Goal: Information Seeking & Learning: Check status

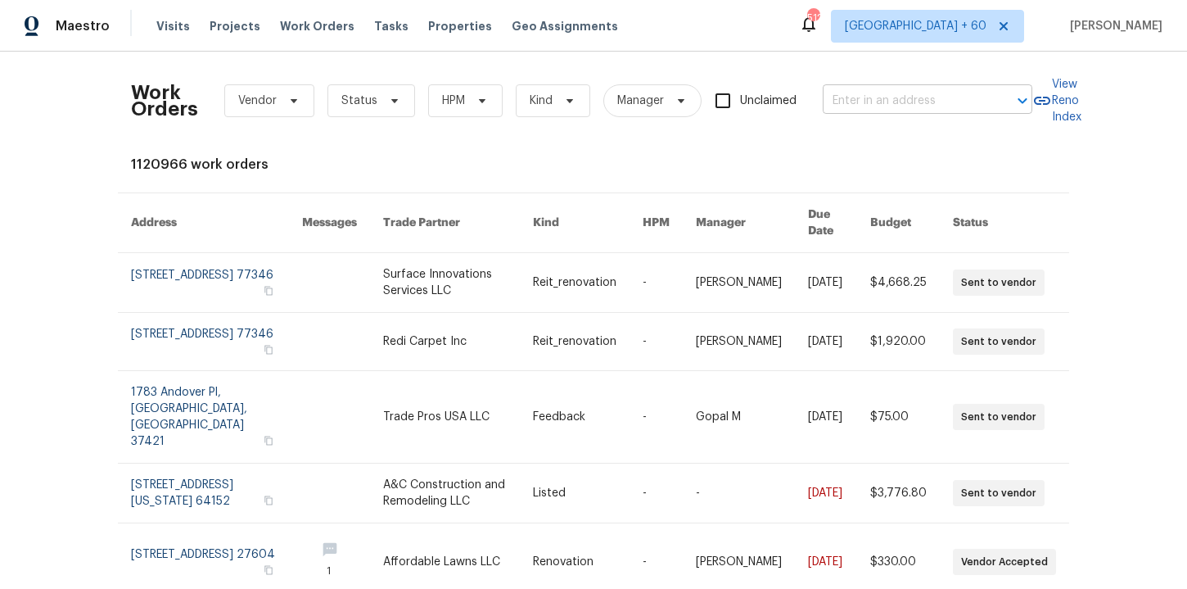
click at [860, 103] on input "text" at bounding box center [905, 100] width 164 height 25
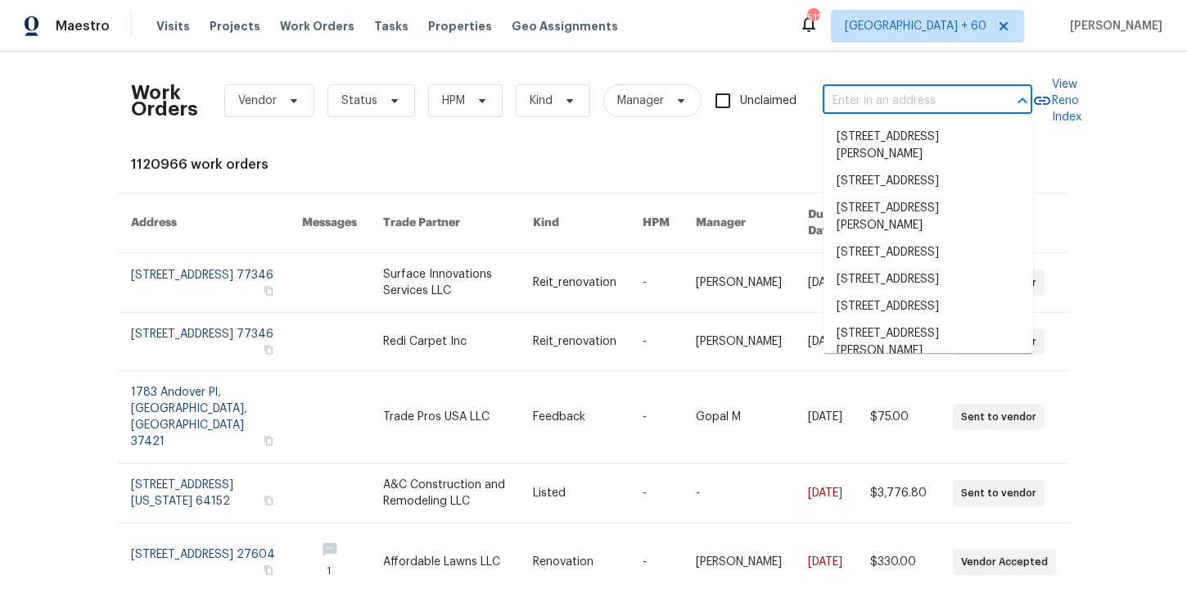
paste input "[STREET_ADDRESS]"
type input "[STREET_ADDRESS]"
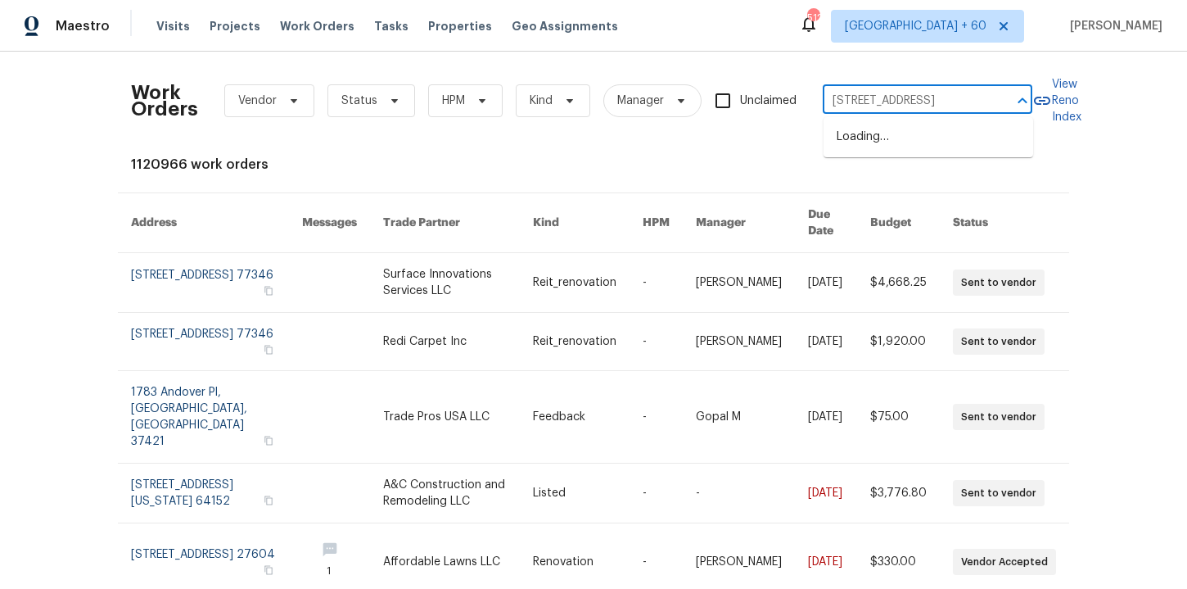
scroll to position [0, 75]
click at [911, 151] on li "[STREET_ADDRESS]" at bounding box center [928, 137] width 210 height 27
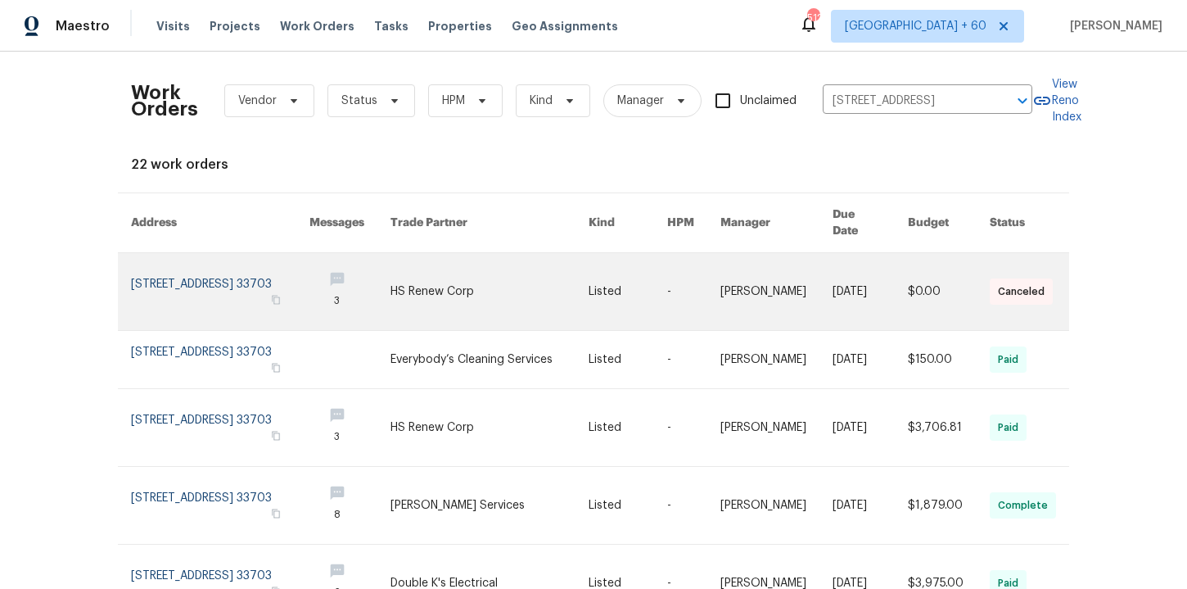
click at [198, 273] on link at bounding box center [220, 291] width 178 height 77
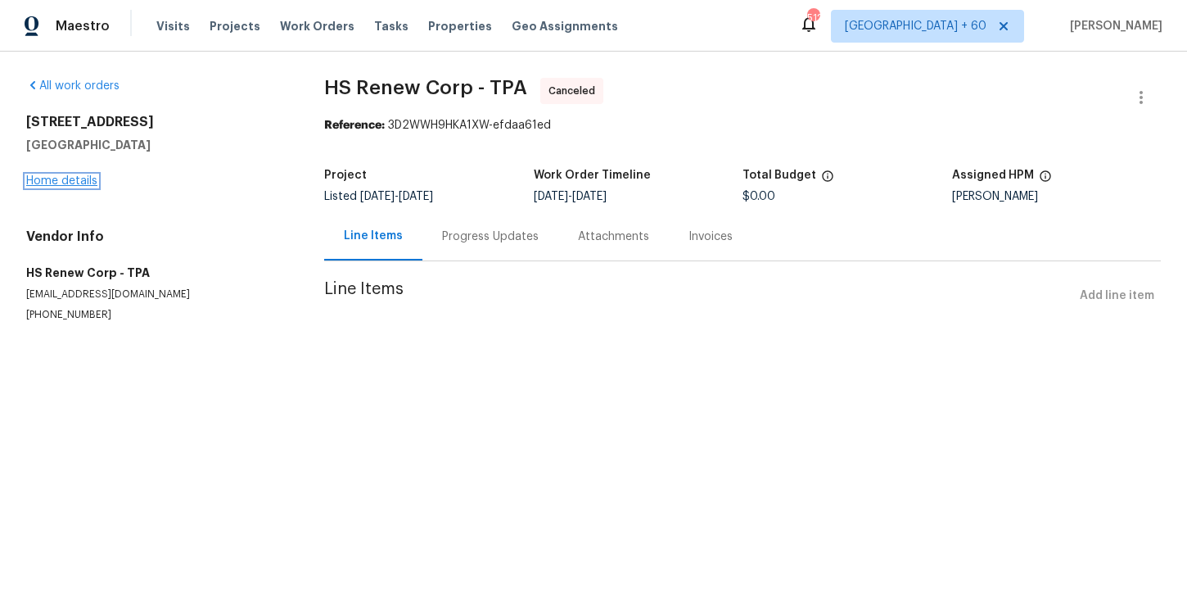
click at [82, 183] on link "Home details" at bounding box center [61, 180] width 71 height 11
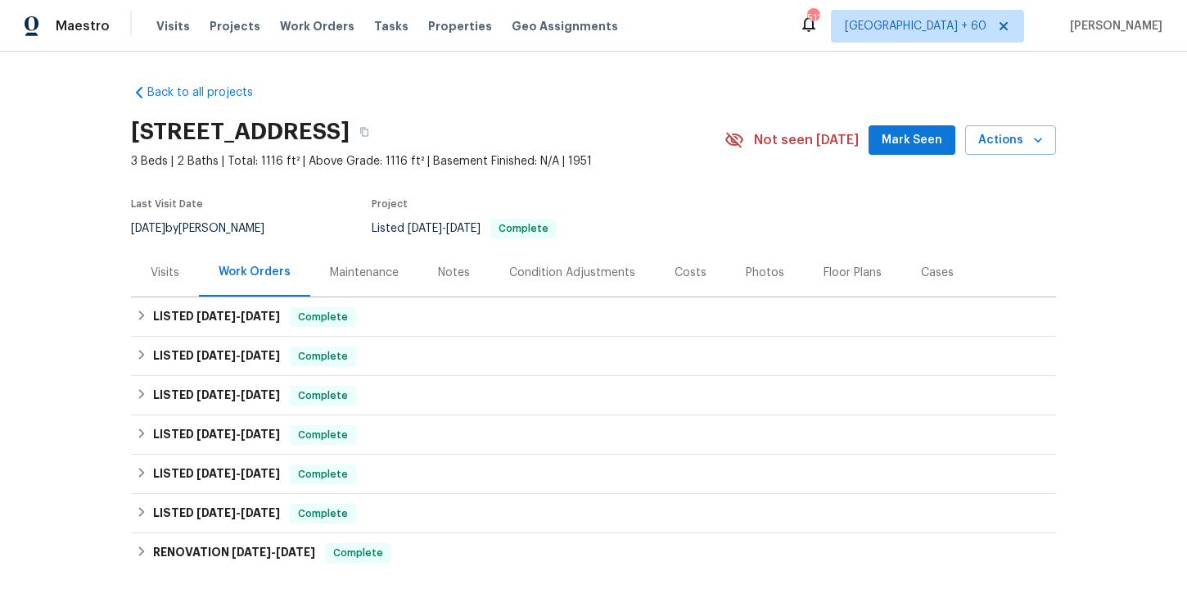
scroll to position [76, 0]
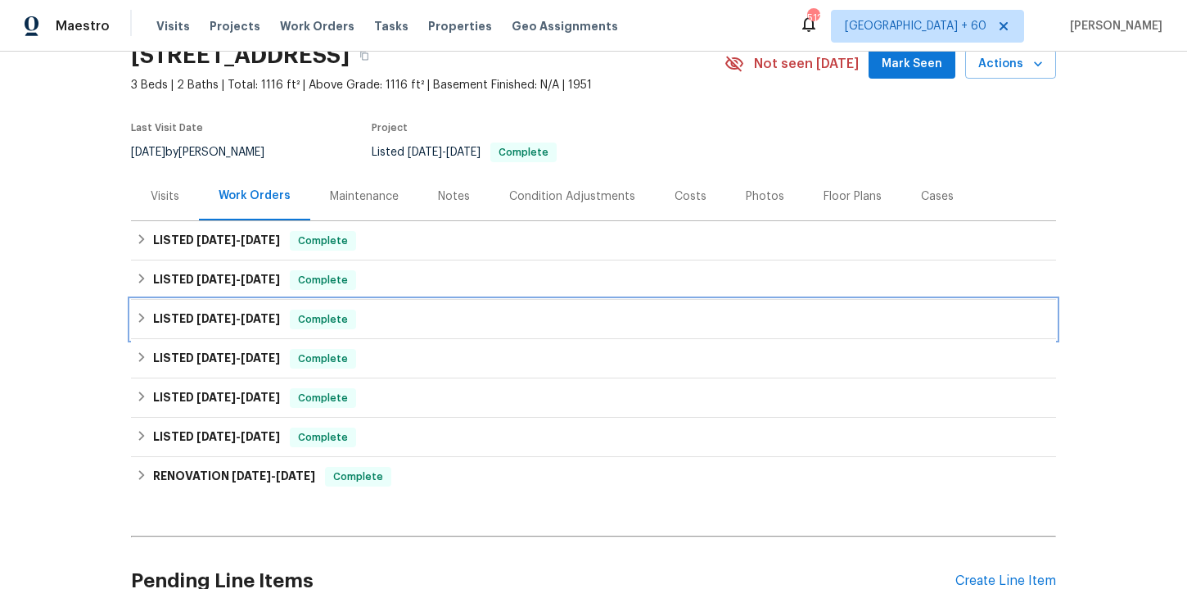
click at [386, 315] on div "LISTED [DATE] - [DATE] Complete" at bounding box center [593, 319] width 915 height 20
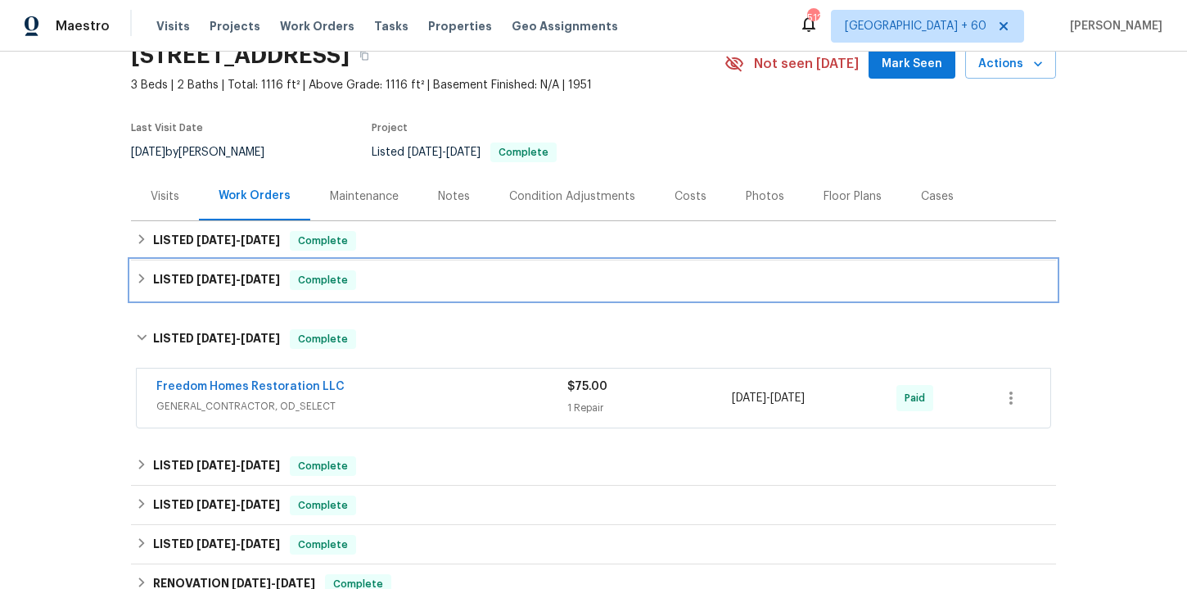
click at [395, 286] on div "LISTED [DATE] - [DATE] Complete" at bounding box center [593, 280] width 915 height 20
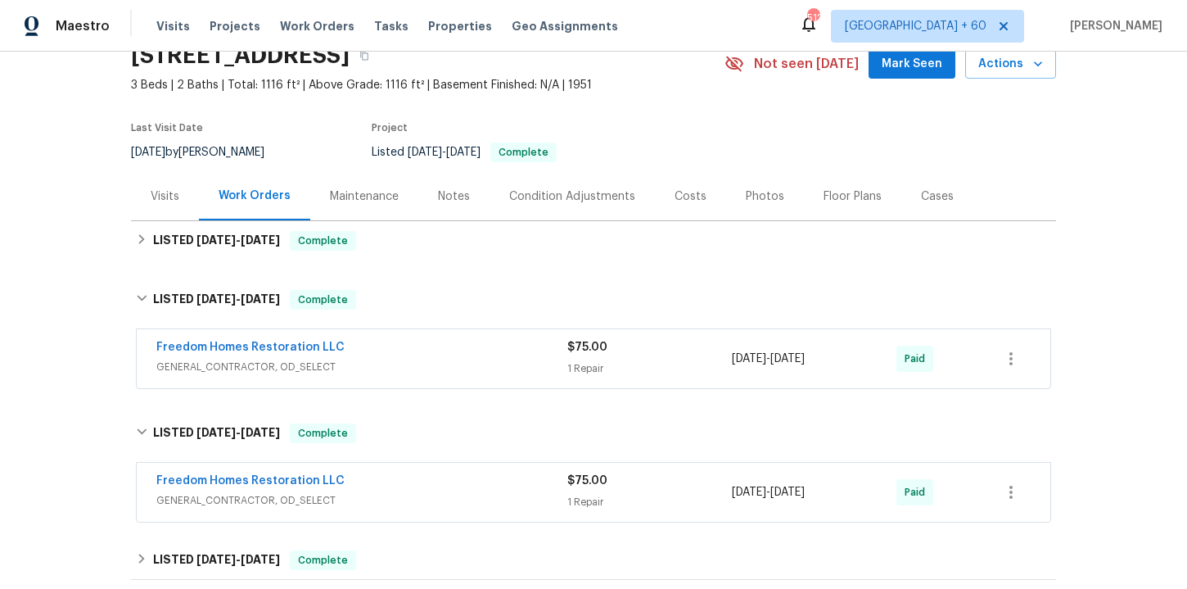
click at [413, 345] on div "Freedom Homes Restoration LLC" at bounding box center [361, 349] width 411 height 20
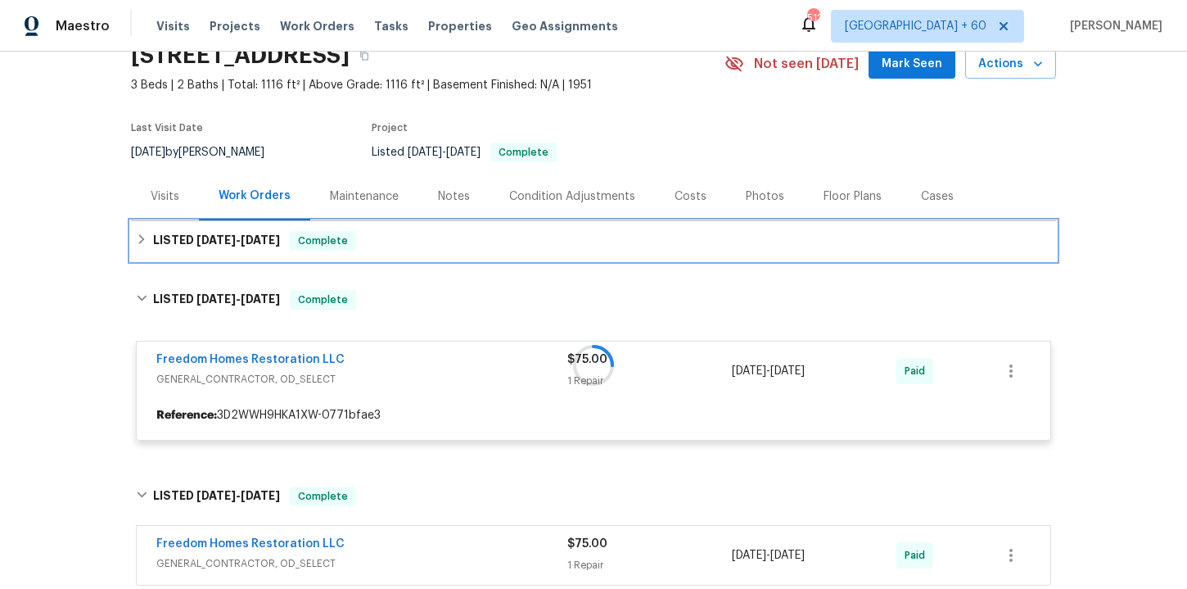
click at [404, 246] on div "LISTED [DATE] - [DATE] Complete" at bounding box center [593, 241] width 915 height 20
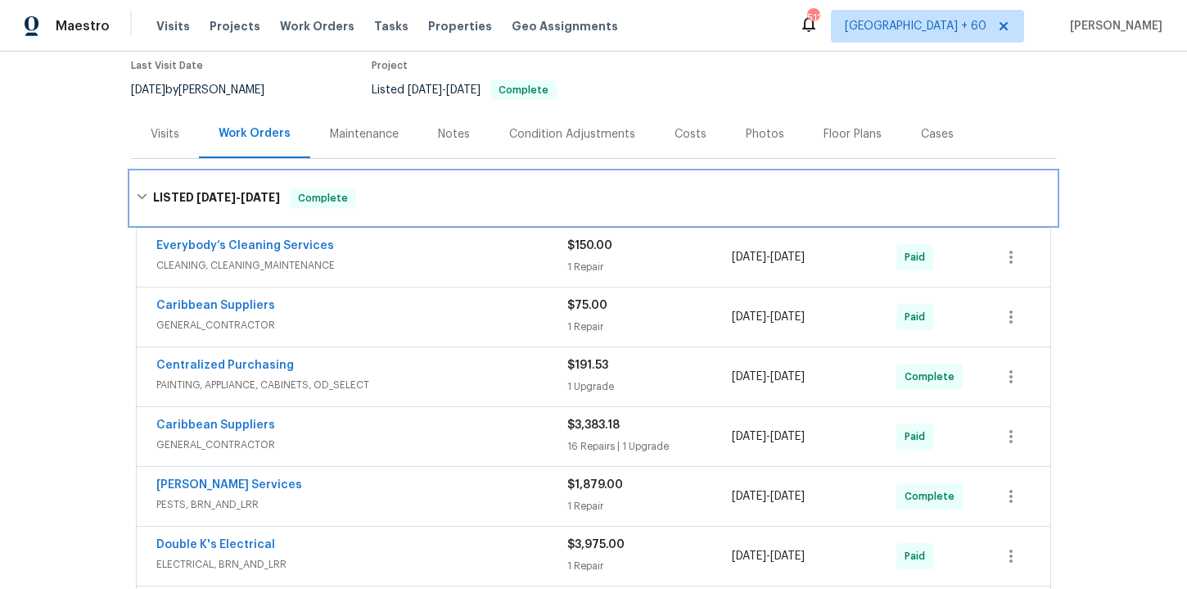
scroll to position [341, 0]
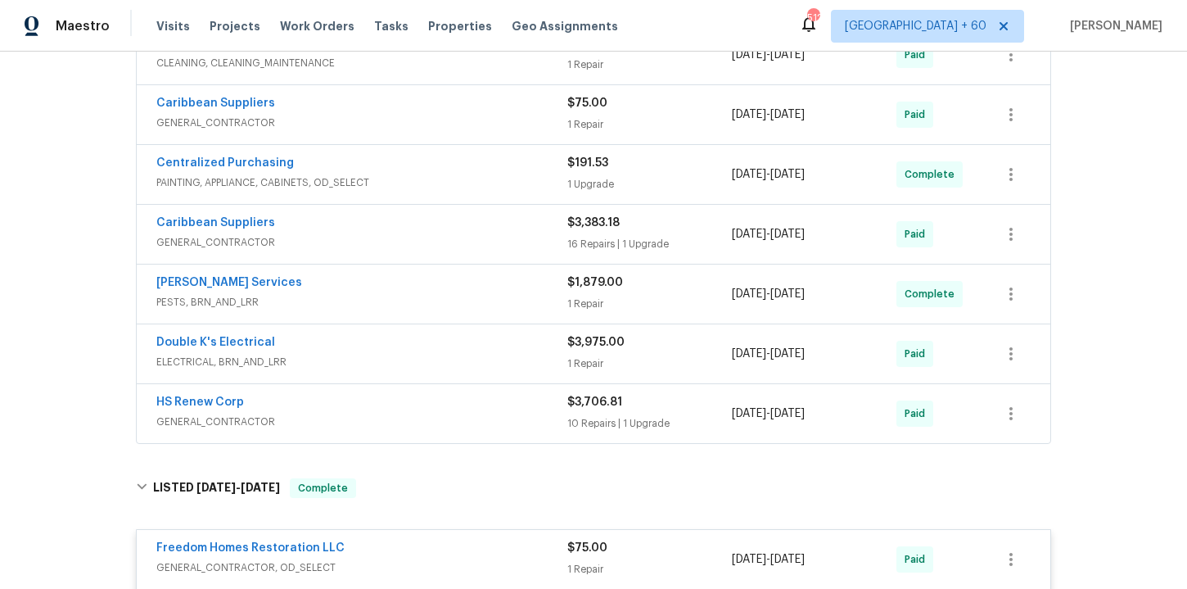
click at [424, 426] on span "GENERAL_CONTRACTOR" at bounding box center [361, 421] width 411 height 16
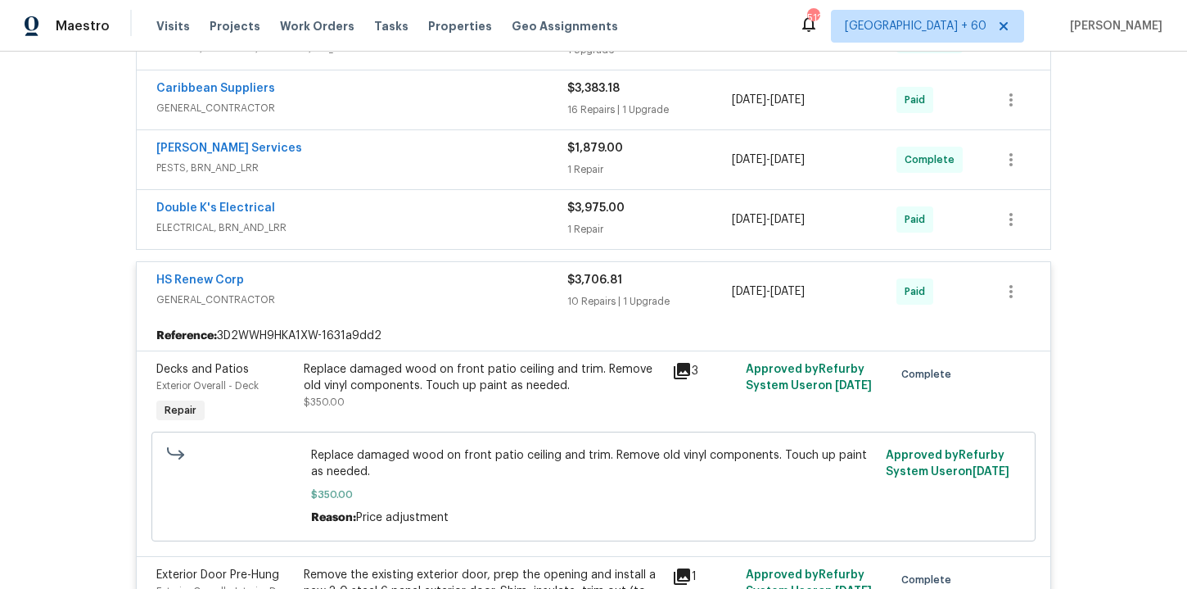
scroll to position [474, 0]
click at [292, 20] on span "Work Orders" at bounding box center [317, 26] width 74 height 16
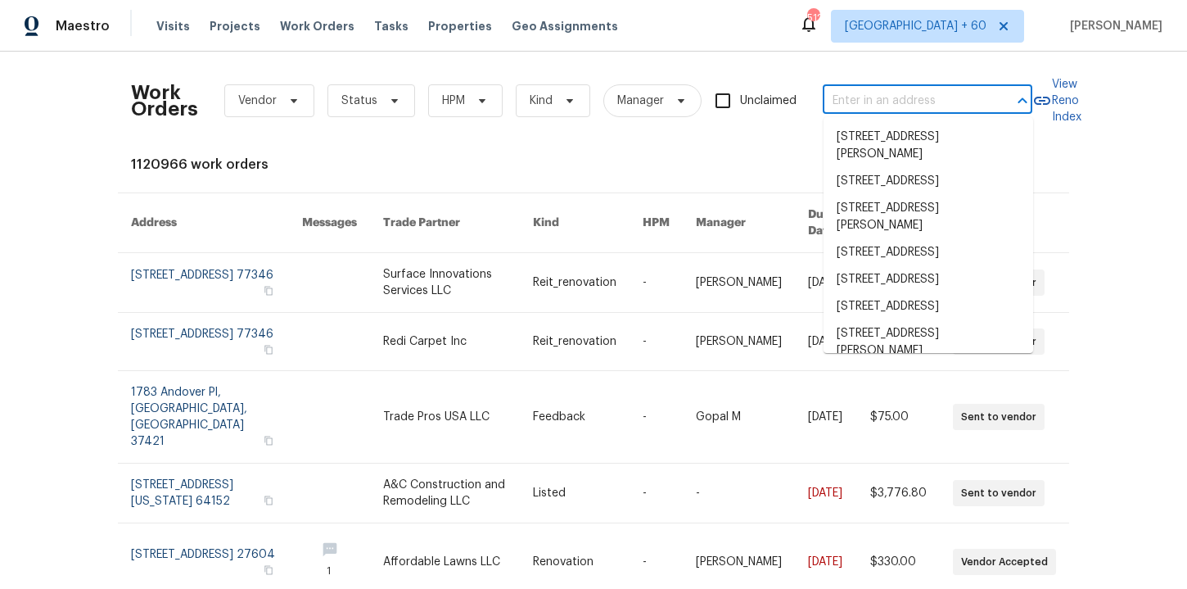
click at [868, 100] on input "text" at bounding box center [905, 100] width 164 height 25
paste input "232 NW 25th St Wilton Manors, FL 33311"
type input "232 NW 25th St Wilton Manors, FL 33311"
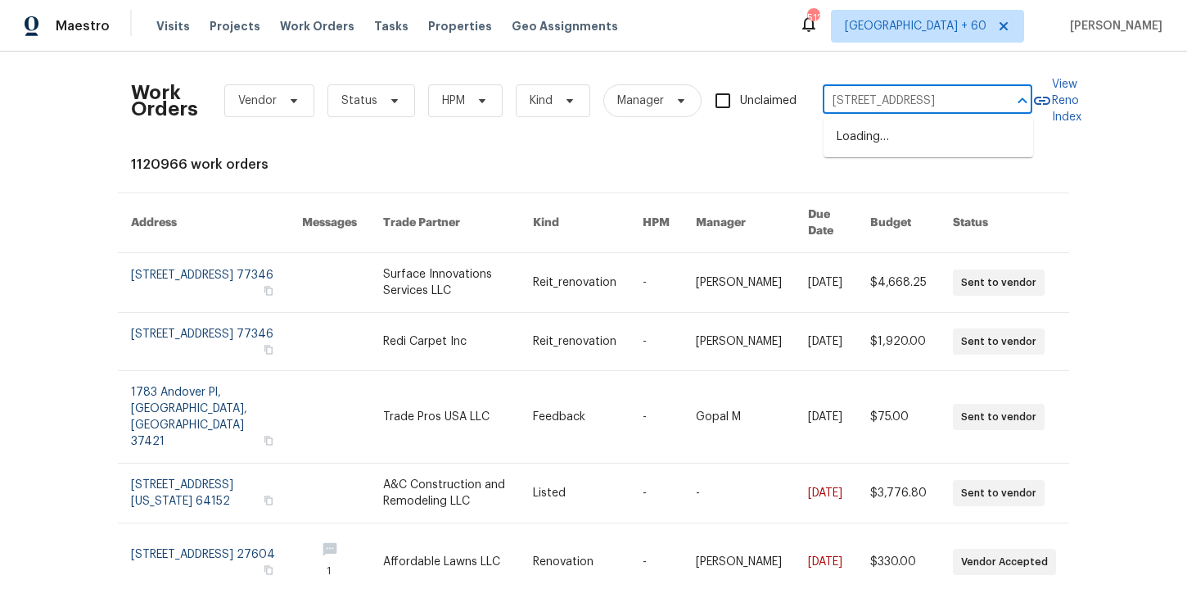
scroll to position [0, 60]
click at [879, 151] on li "232 NW 25th St, Wilton Manors, FL 33311" at bounding box center [928, 137] width 210 height 27
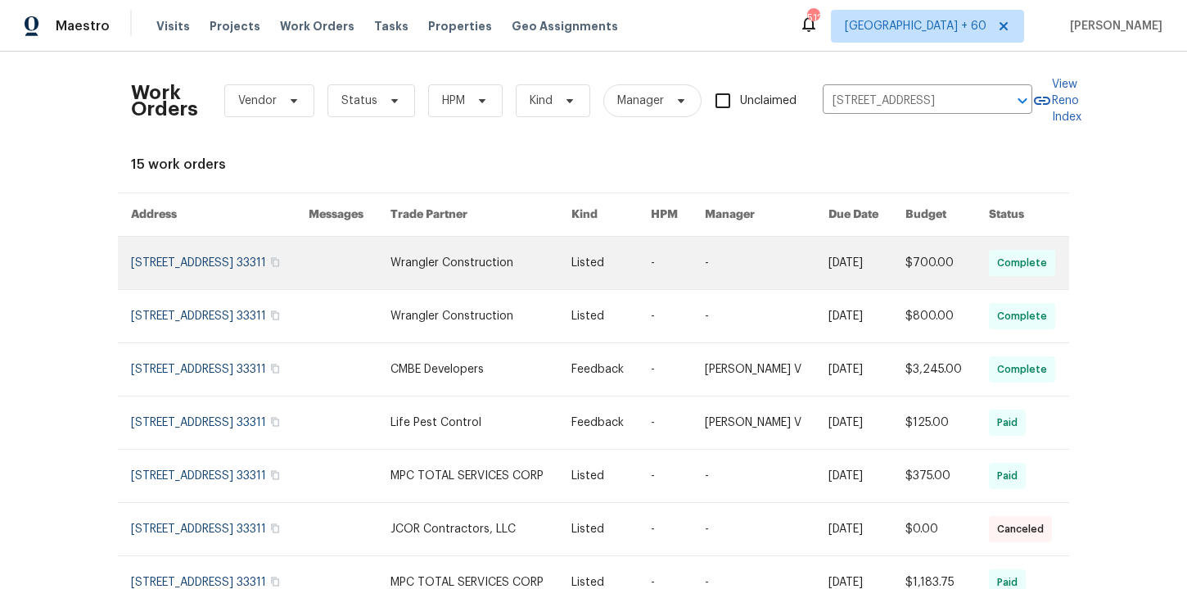
click at [201, 262] on link at bounding box center [220, 263] width 178 height 52
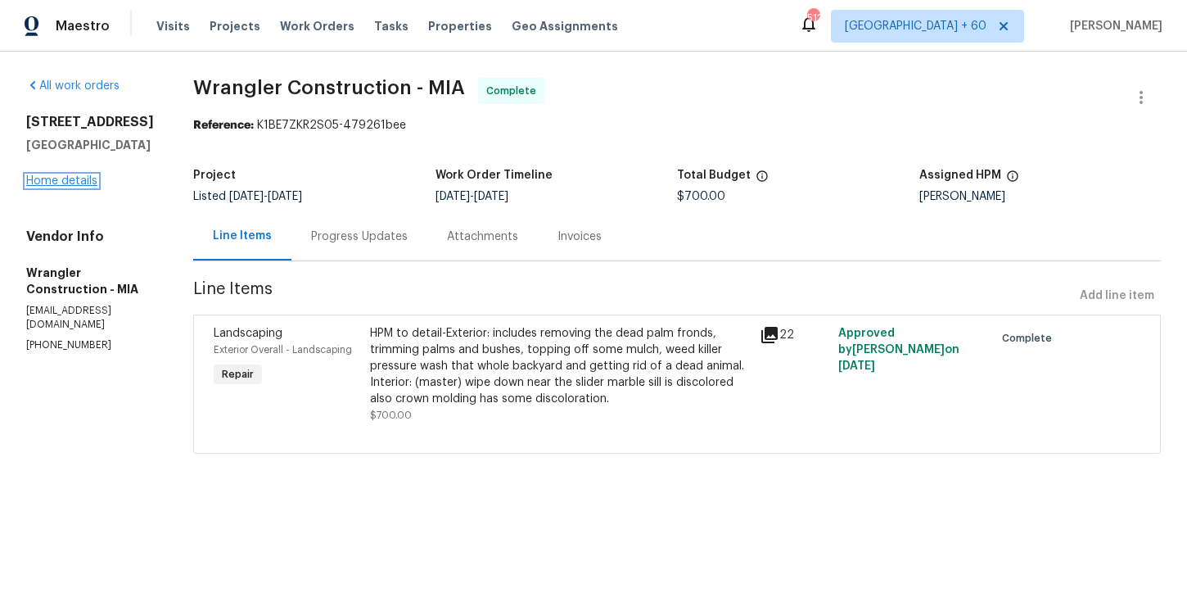
click at [81, 187] on link "Home details" at bounding box center [61, 180] width 71 height 11
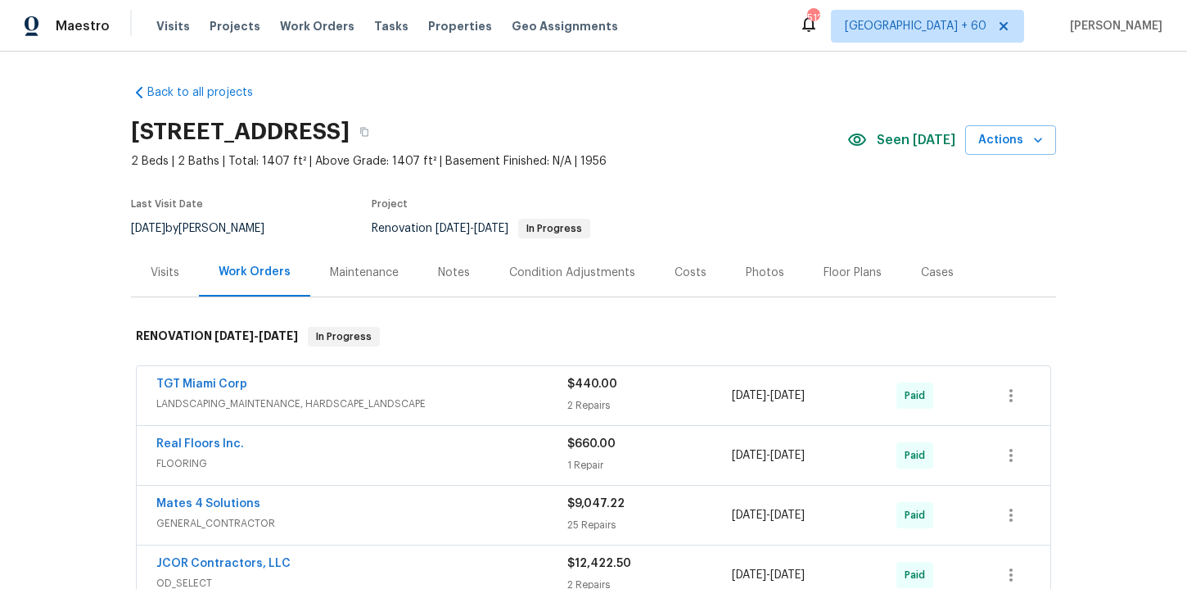
scroll to position [301, 0]
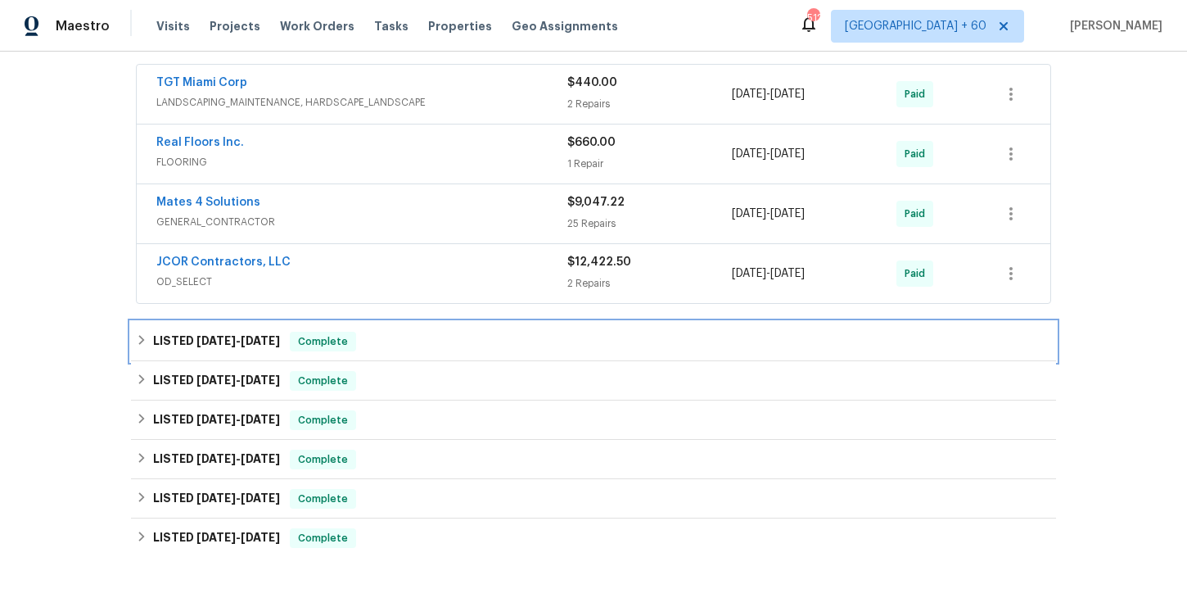
click at [420, 344] on div "LISTED 9/17/25 - 9/17/25 Complete" at bounding box center [593, 342] width 915 height 20
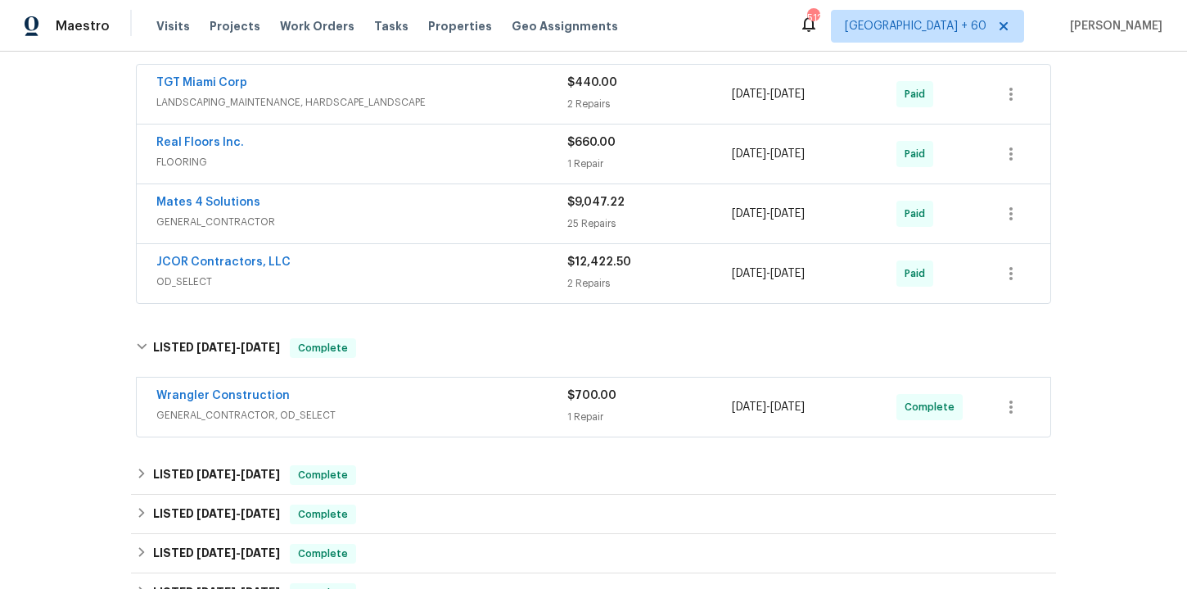
click at [430, 404] on div "Wrangler Construction" at bounding box center [361, 397] width 411 height 20
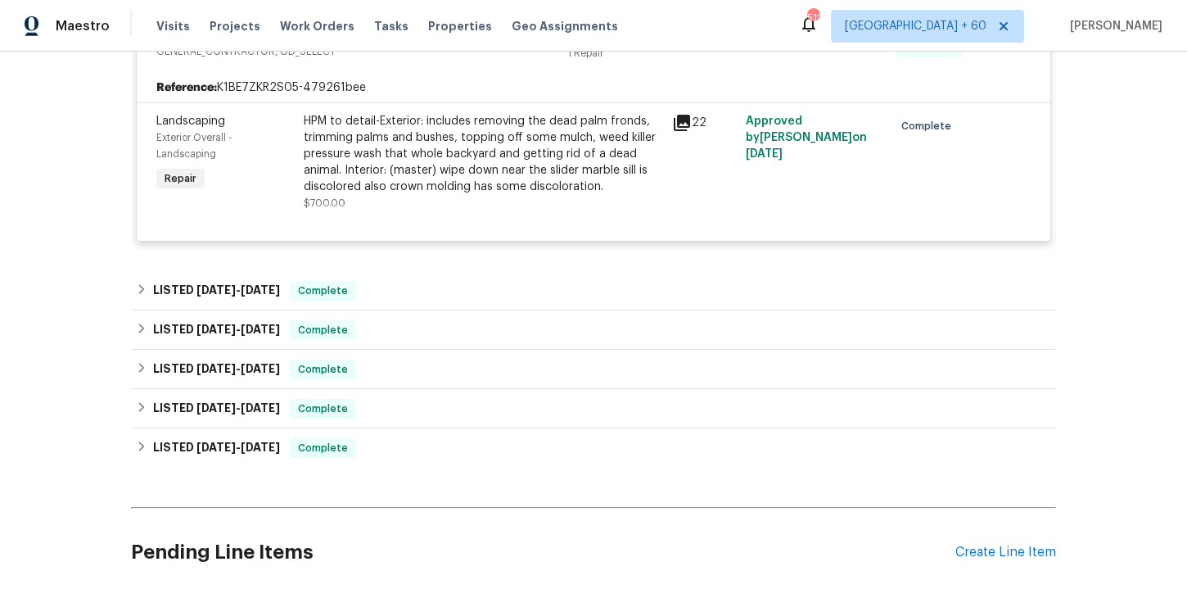
scroll to position [695, 0]
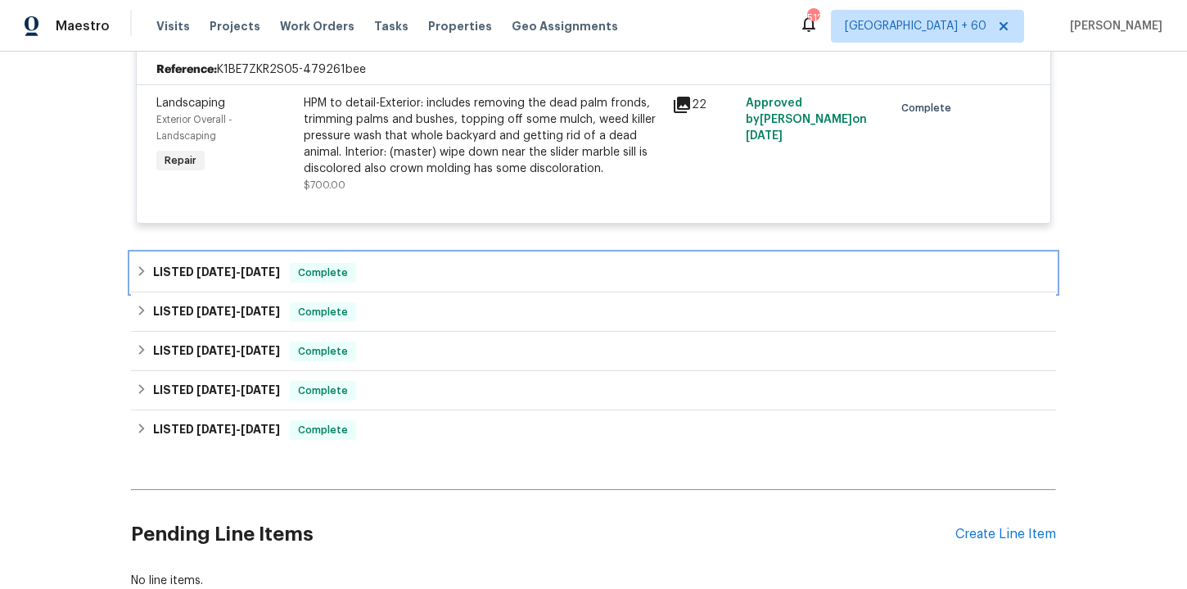
click at [386, 268] on div "LISTED 8/20/25 - 9/9/25 Complete" at bounding box center [593, 273] width 915 height 20
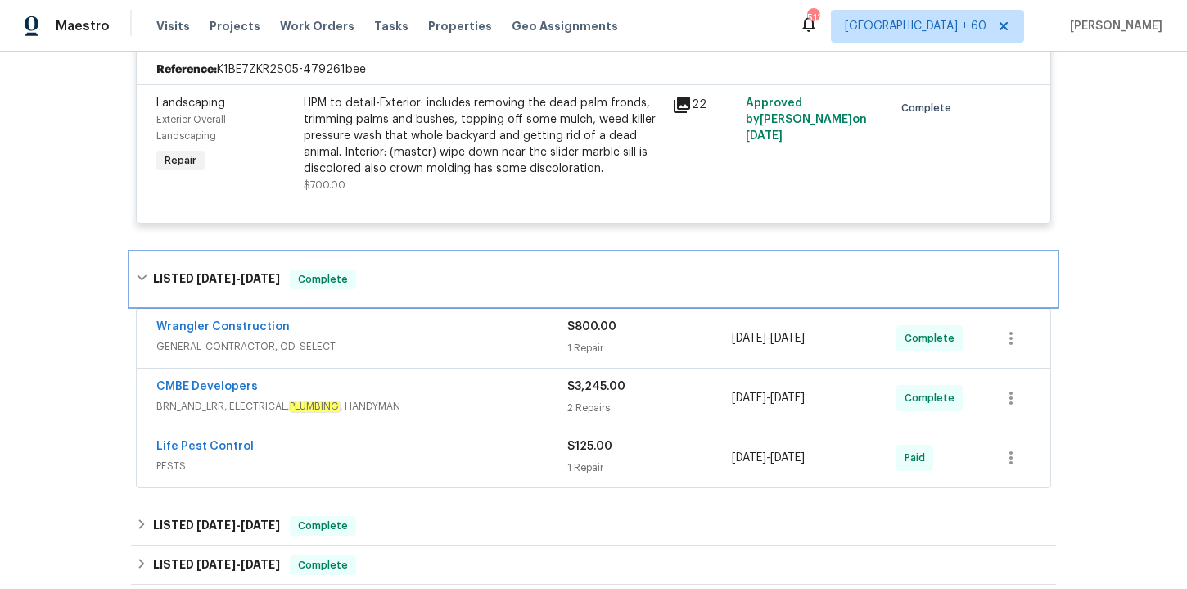
scroll to position [765, 0]
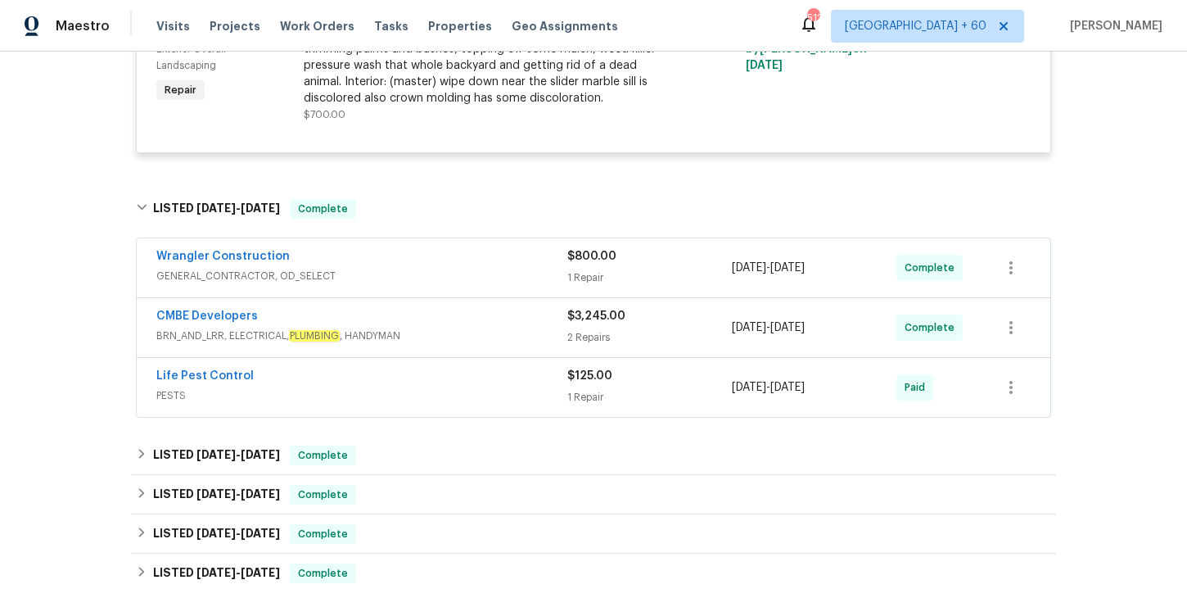
click at [431, 372] on div "Life Pest Control" at bounding box center [361, 378] width 411 height 20
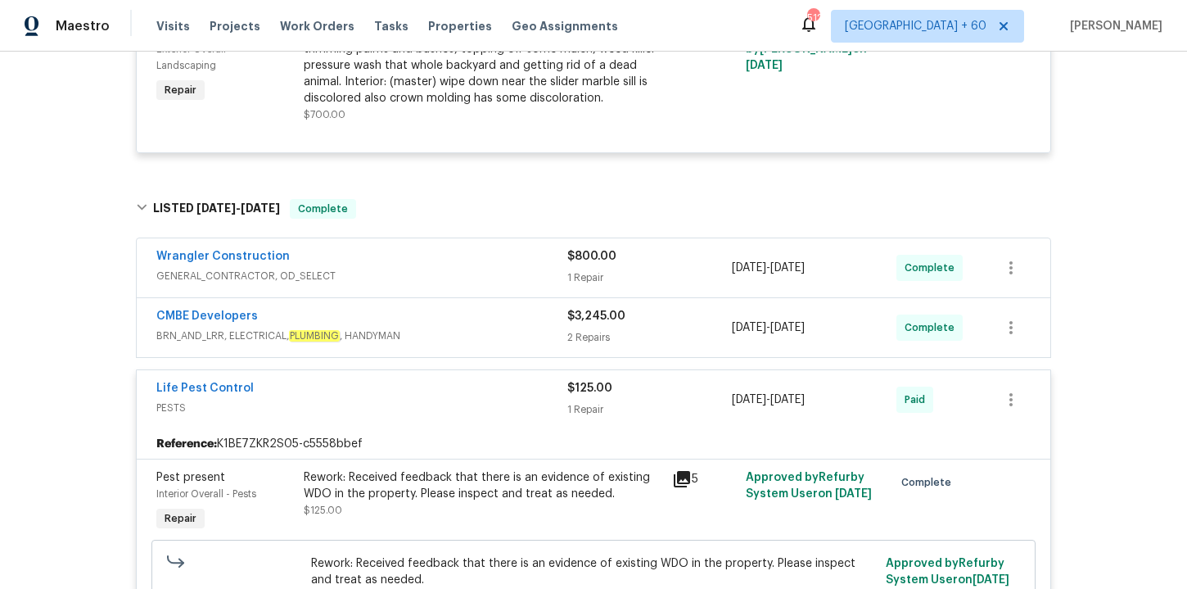
click at [422, 326] on div "CMBE Developers" at bounding box center [361, 318] width 411 height 20
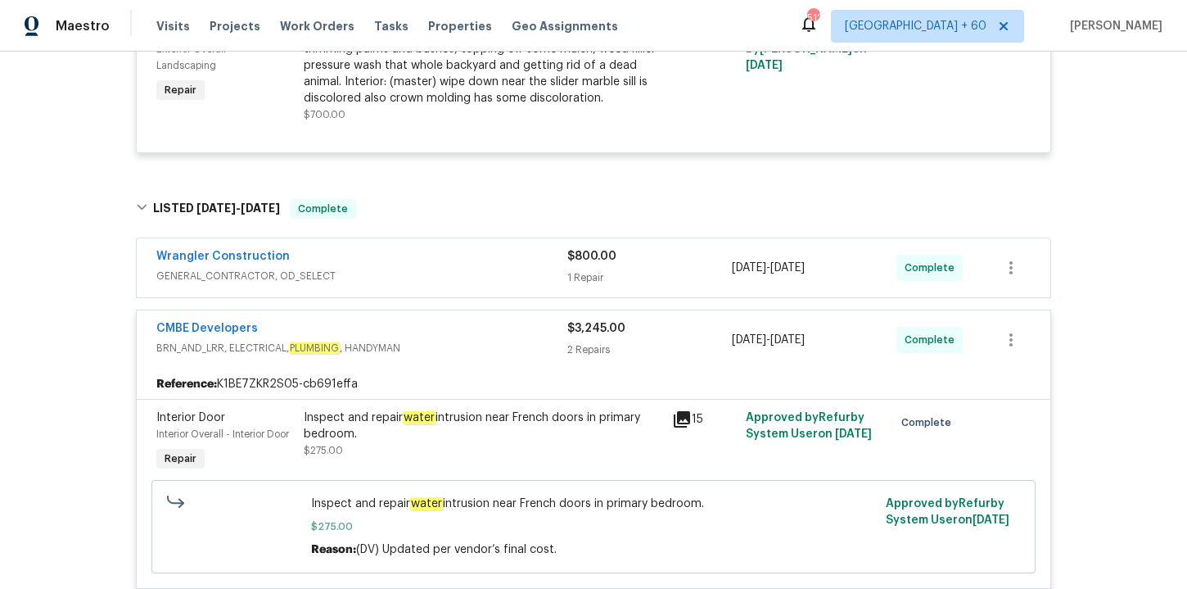
click at [411, 268] on span "GENERAL_CONTRACTOR, OD_SELECT" at bounding box center [361, 276] width 411 height 16
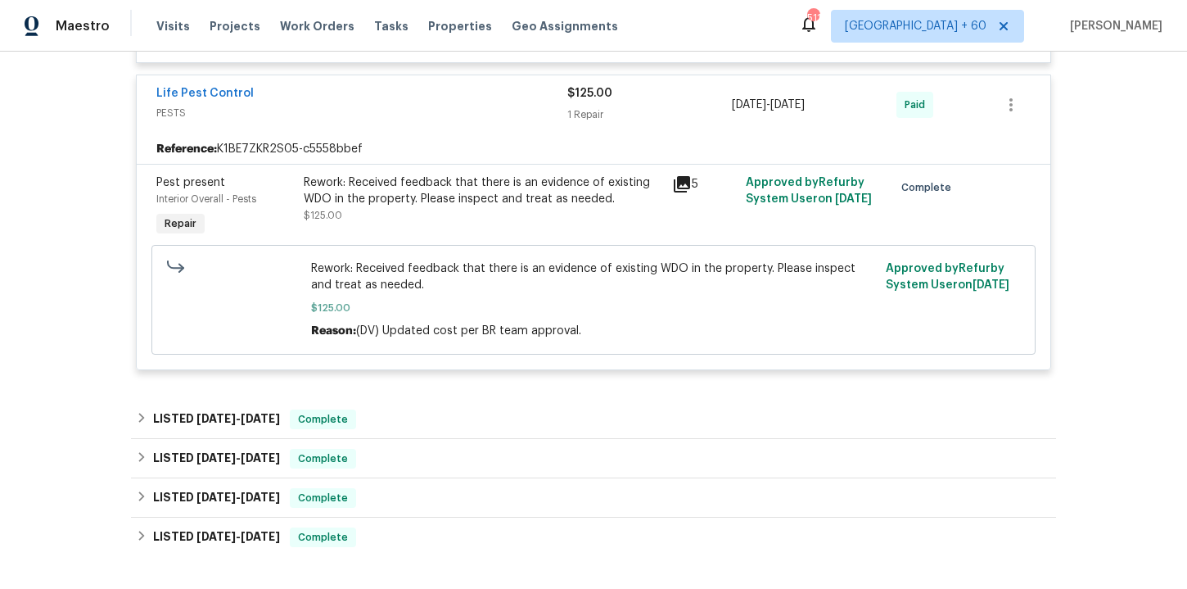
scroll to position [1844, 0]
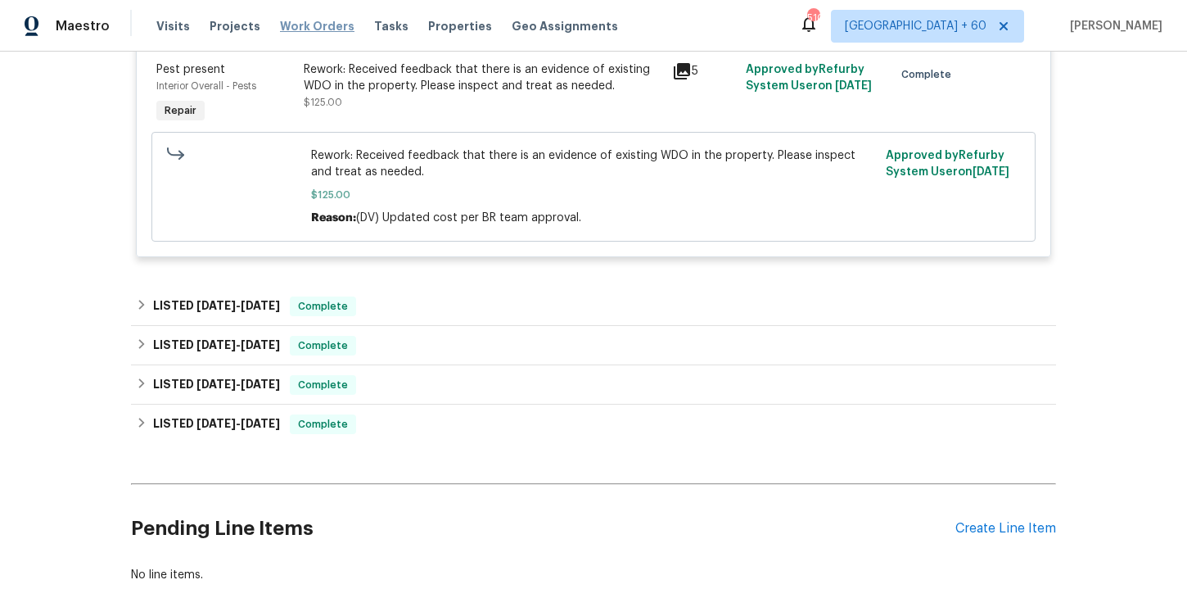
click at [302, 25] on span "Work Orders" at bounding box center [317, 26] width 74 height 16
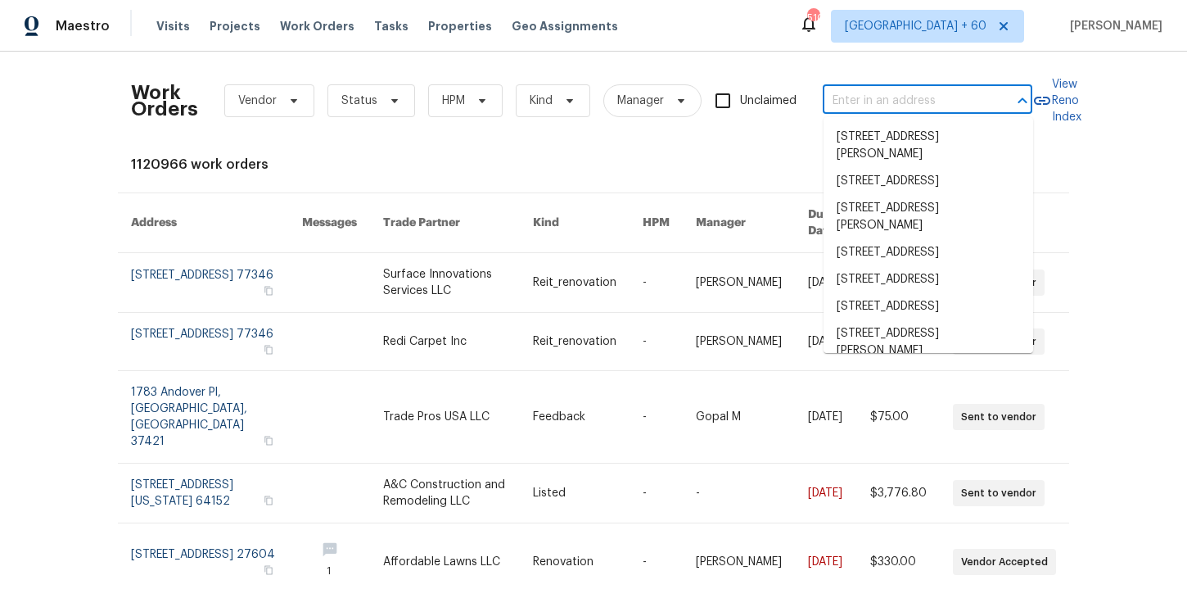
click at [873, 96] on input "text" at bounding box center [905, 100] width 164 height 25
paste input "7001 Edwina Ave NE Albuquerque, NM 87110"
type input "7001 Edwina Ave NE Albuquerque, NM 87110"
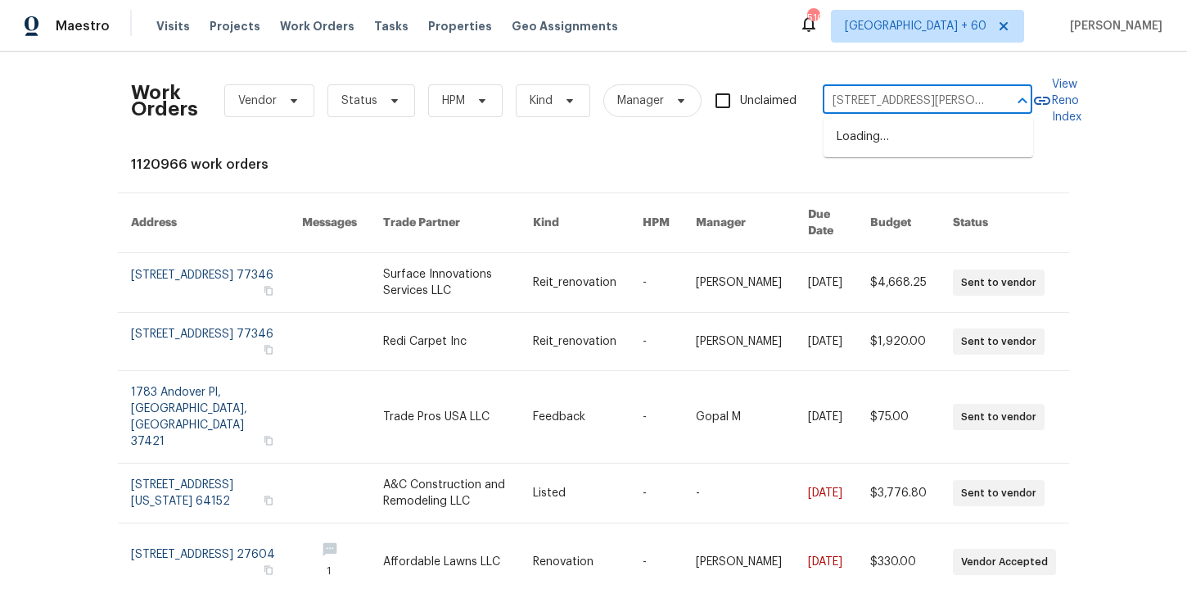
scroll to position [0, 83]
click at [903, 133] on li "7001 Edwina Ave NE, Albuquerque, NM 87110" at bounding box center [928, 146] width 210 height 44
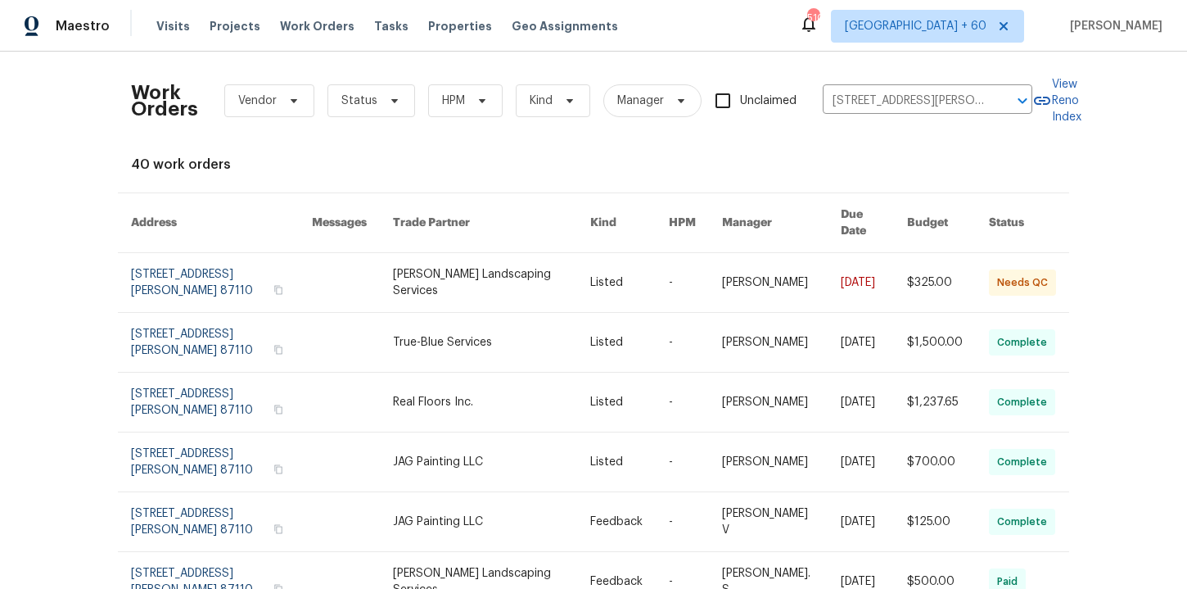
click at [222, 264] on link at bounding box center [221, 282] width 181 height 59
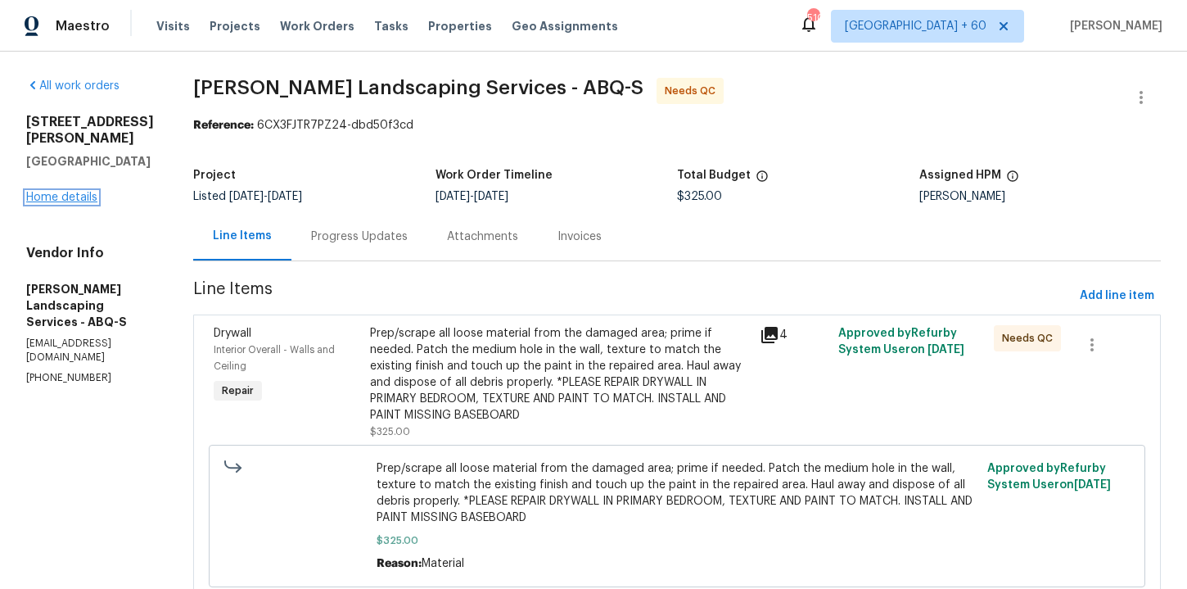
click at [86, 192] on link "Home details" at bounding box center [61, 197] width 71 height 11
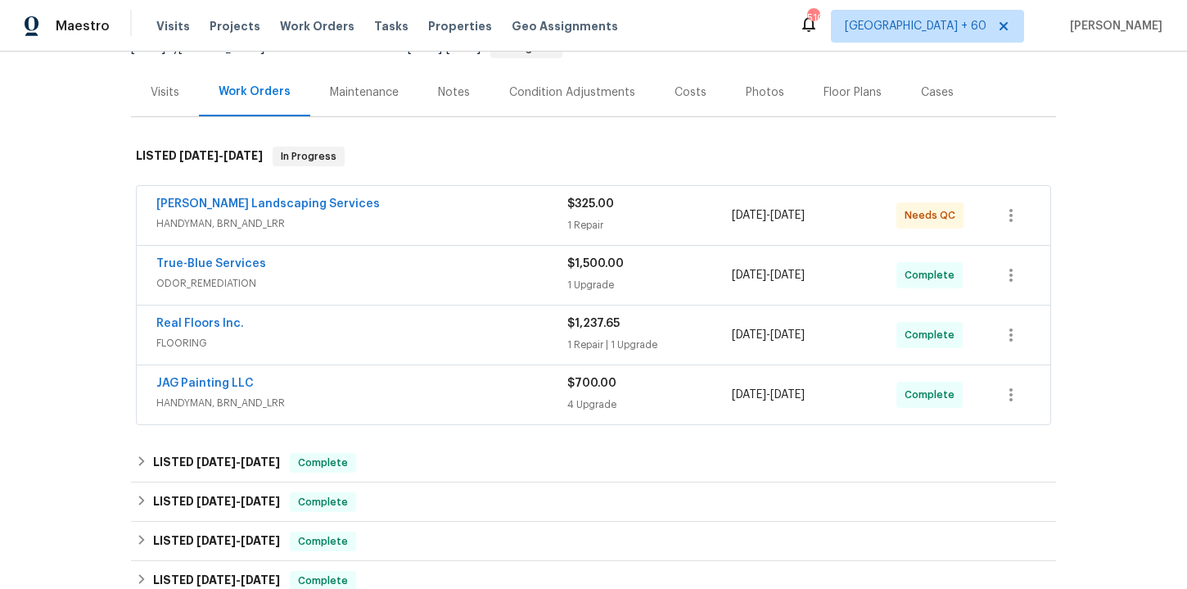
scroll to position [183, 0]
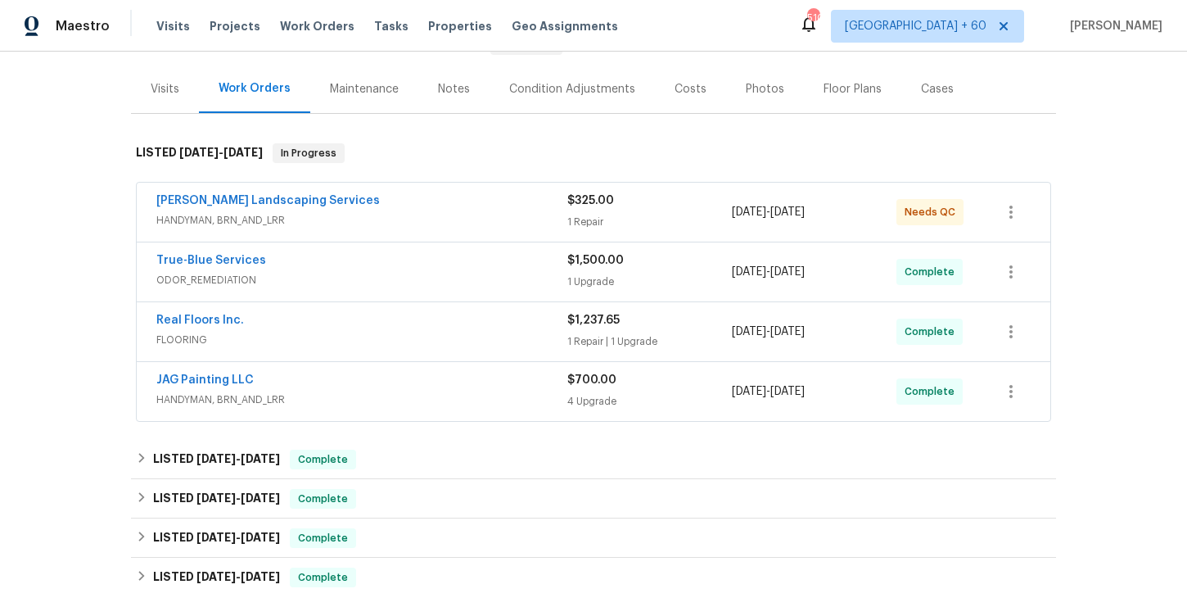
click at [430, 334] on span "FLOORING" at bounding box center [361, 340] width 411 height 16
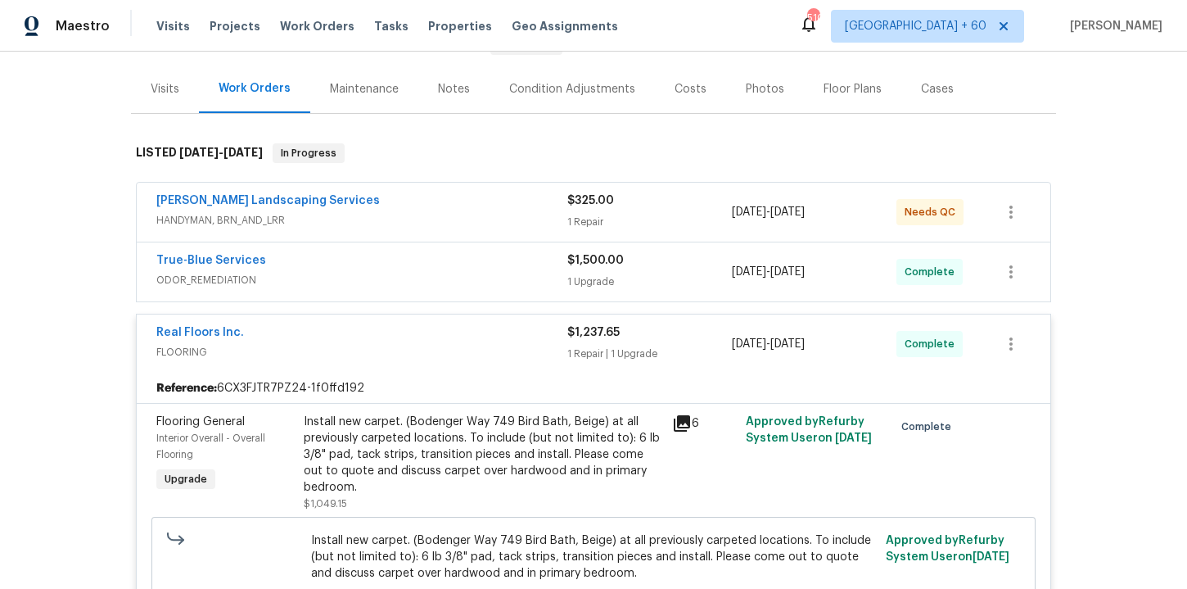
click at [455, 261] on div "True-Blue Services" at bounding box center [361, 262] width 411 height 20
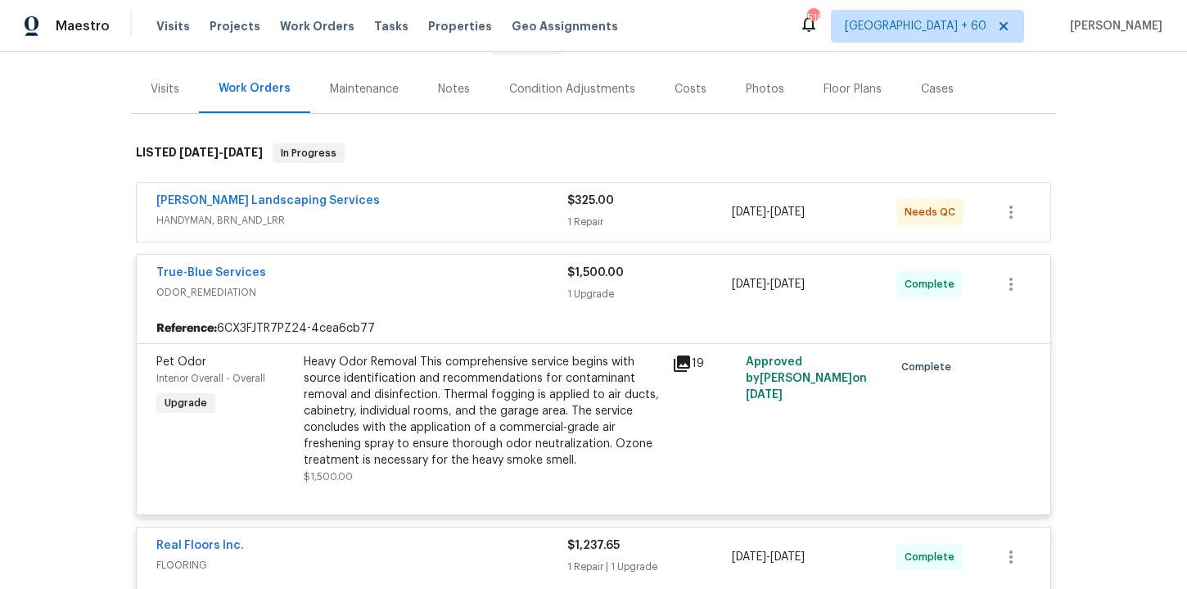
click at [442, 206] on div "Rodriguez Landscaping Services" at bounding box center [361, 202] width 411 height 20
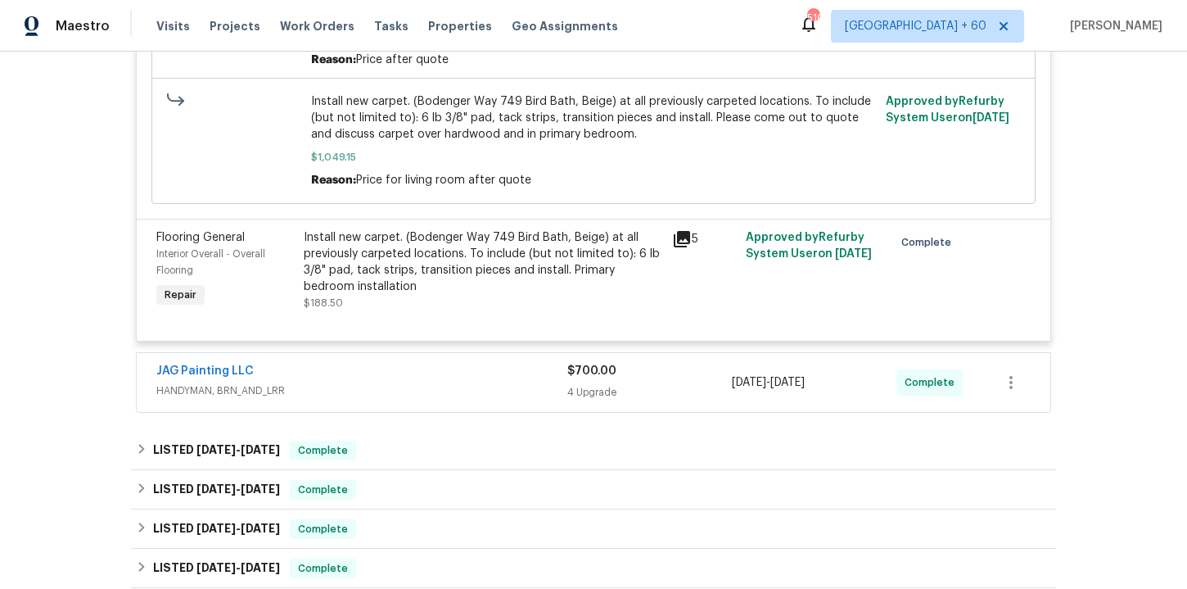
scroll to position [1364, 0]
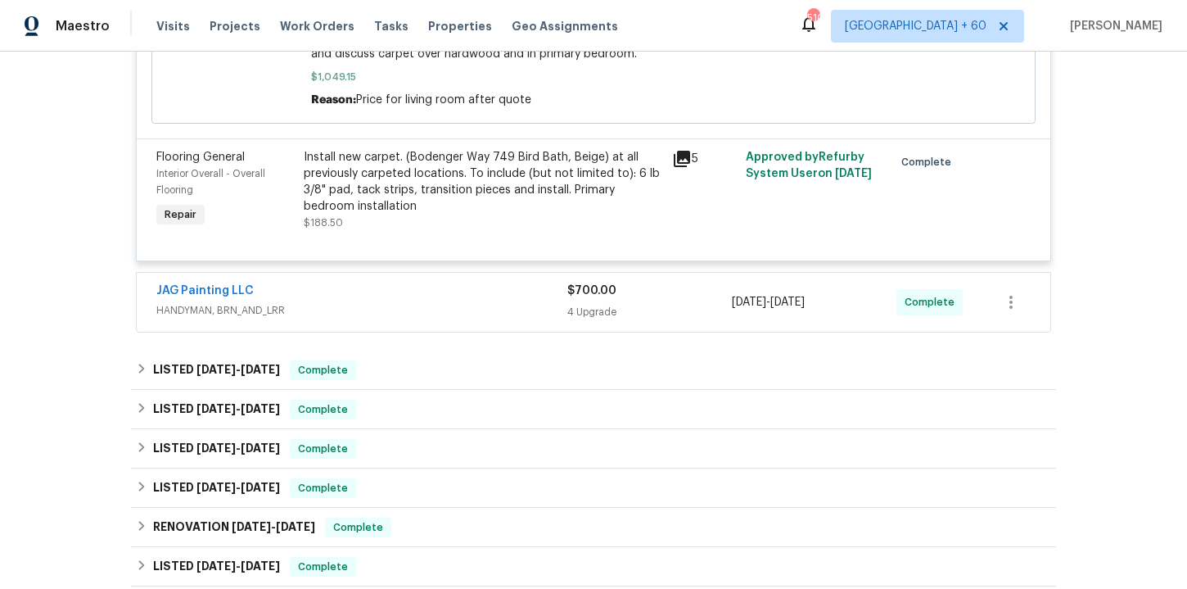
click at [500, 294] on div "JAG Painting LLC" at bounding box center [361, 292] width 411 height 20
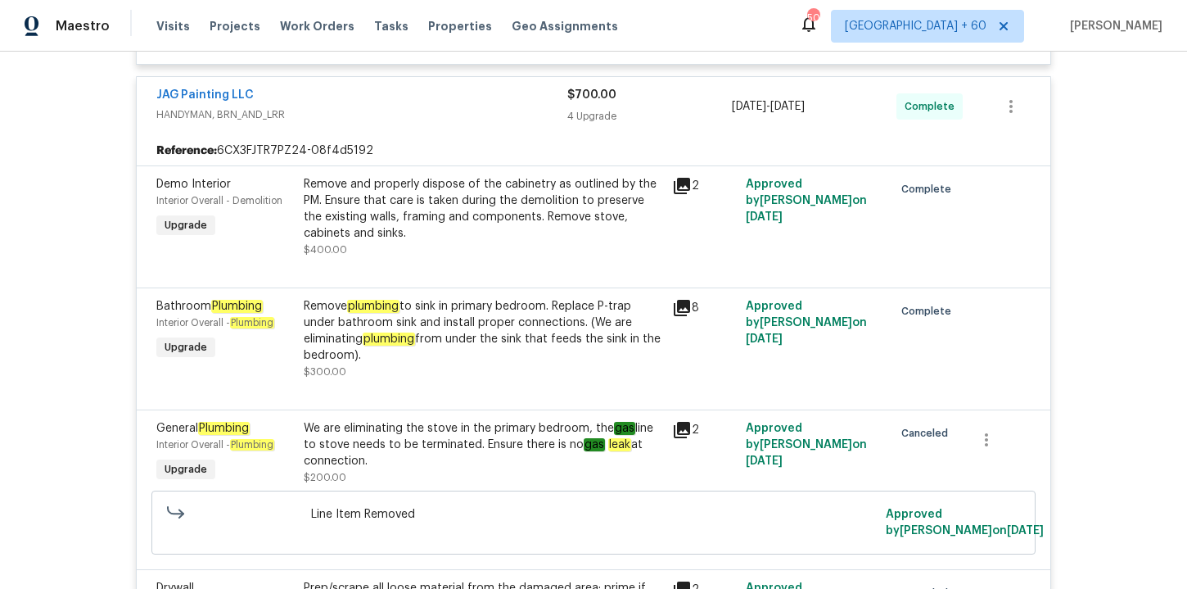
scroll to position [1514, 0]
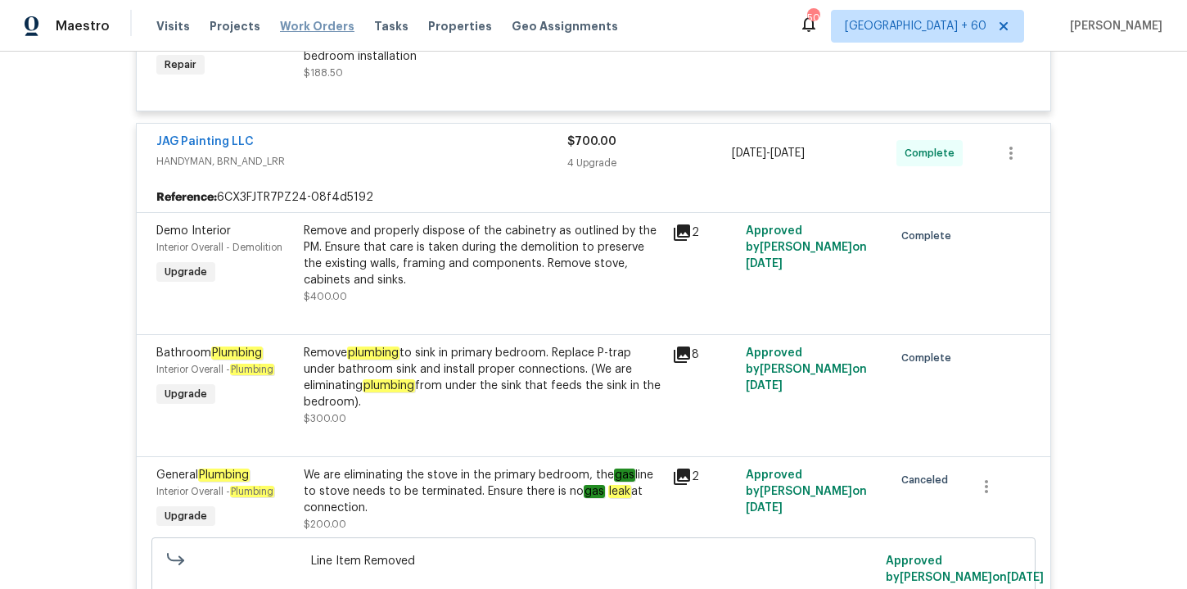
click at [289, 29] on span "Work Orders" at bounding box center [317, 26] width 74 height 16
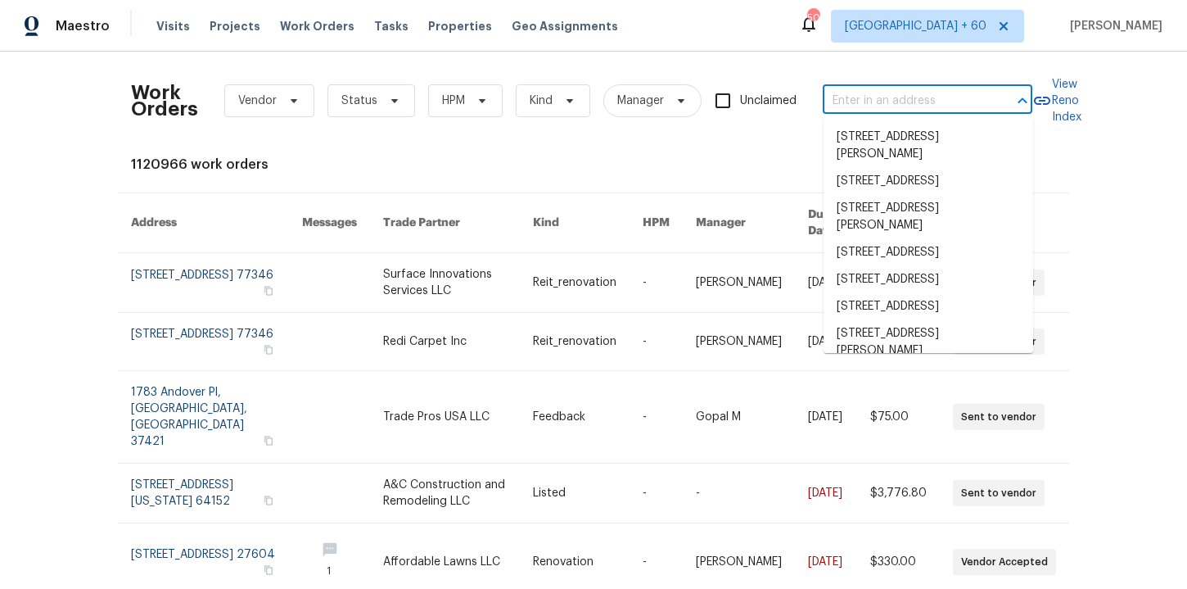
click at [901, 104] on input "text" at bounding box center [905, 100] width 164 height 25
paste input "887 Totem Woods Ct Manchester, MO 63021"
type input "887 Totem Woods Ct Manchester, MO 63021"
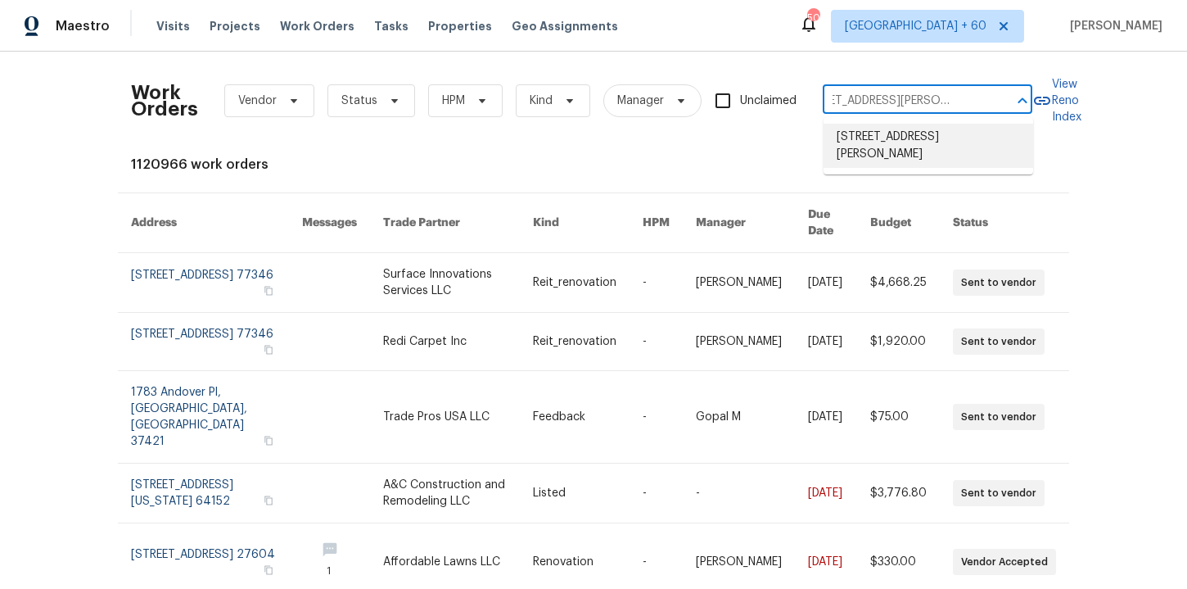
click at [887, 144] on li "887 Totem Woods Ct, Manchester, MO 63021" at bounding box center [928, 146] width 210 height 44
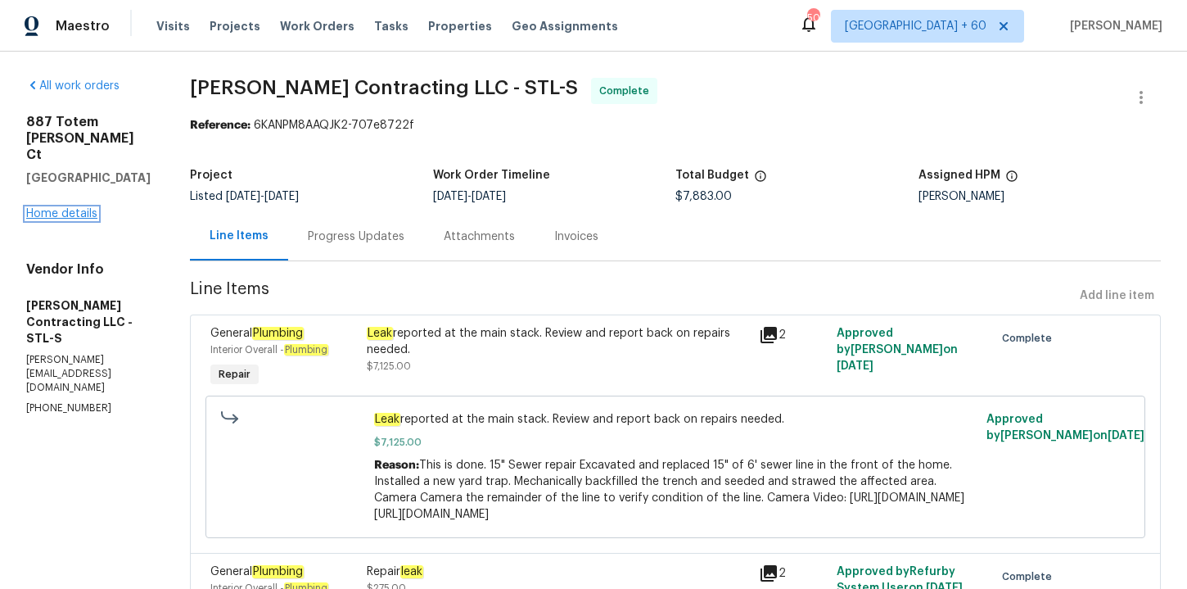
click at [74, 214] on link "Home details" at bounding box center [61, 213] width 71 height 11
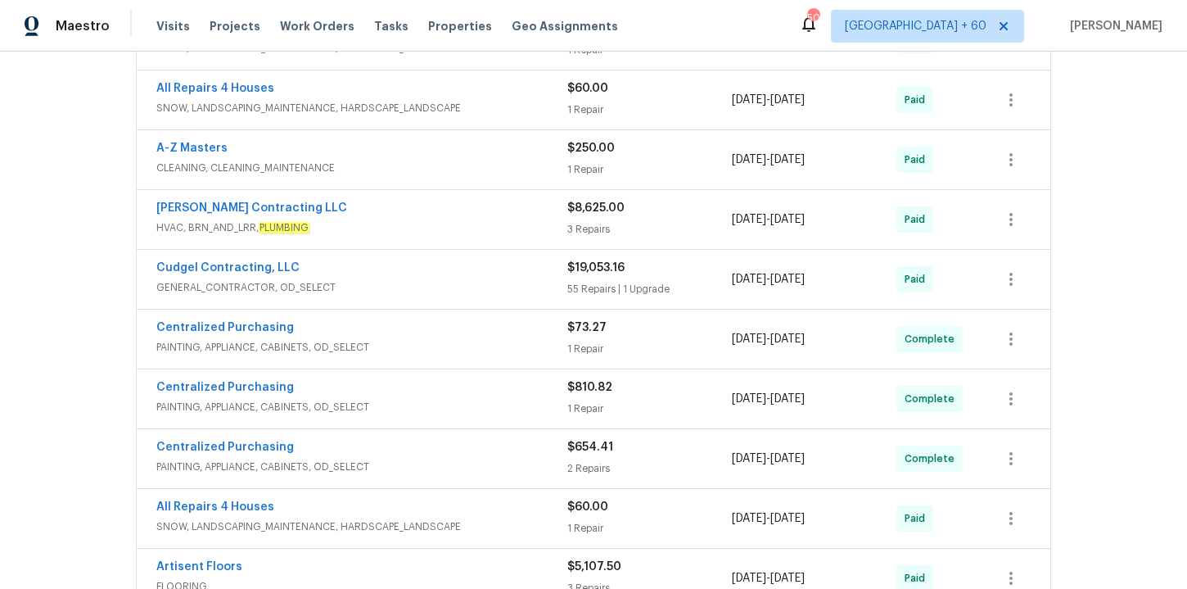
scroll to position [260, 0]
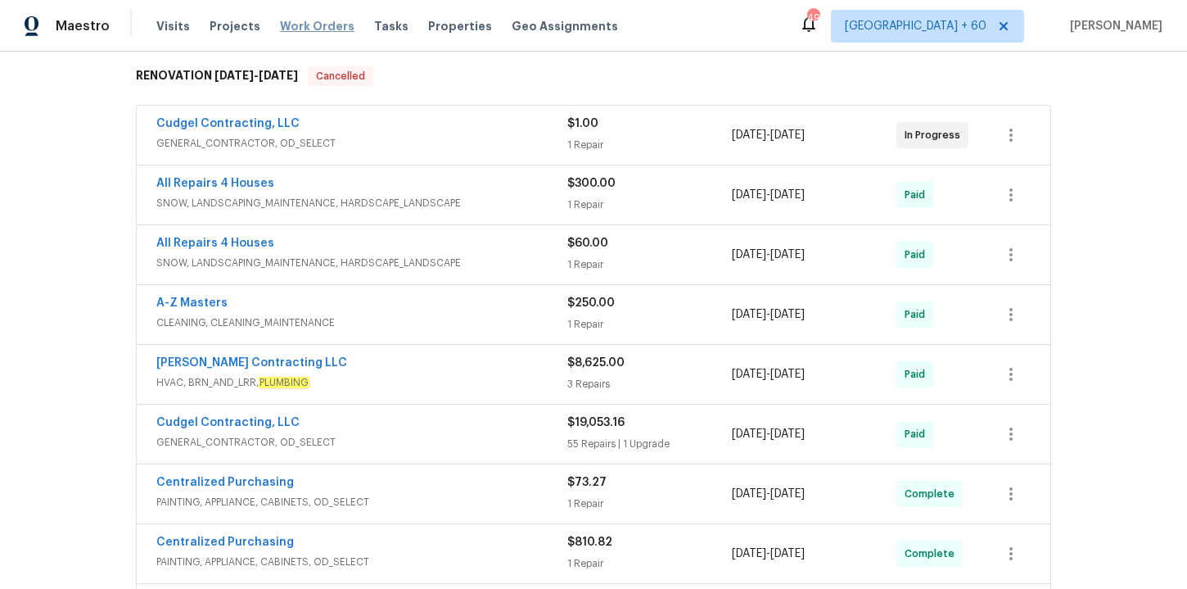
click at [320, 29] on span "Work Orders" at bounding box center [317, 26] width 74 height 16
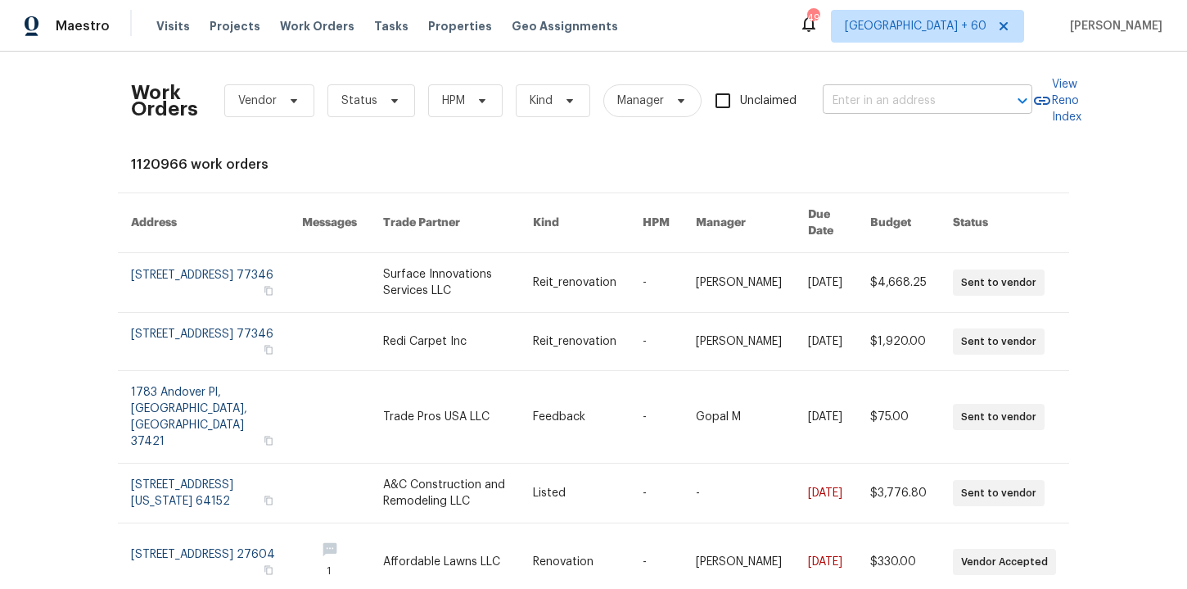
click at [877, 103] on input "text" at bounding box center [905, 100] width 164 height 25
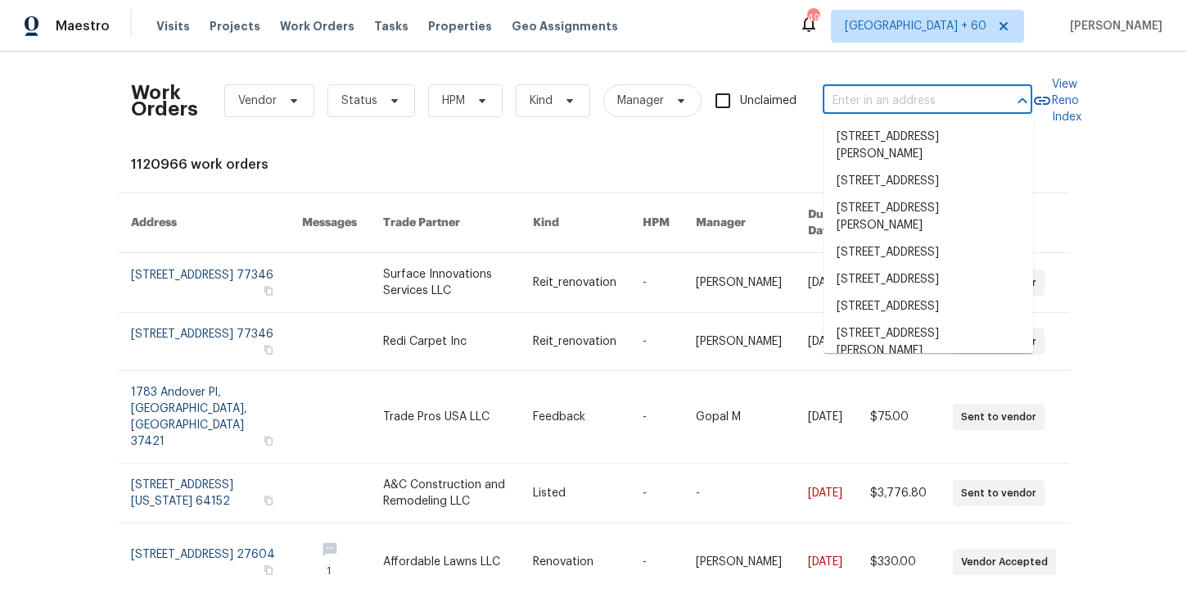
paste input "6041 Misty Way Ln Charlotte, NC 28212"
type input "6041 Misty Way Ln Charlotte, NC 28212"
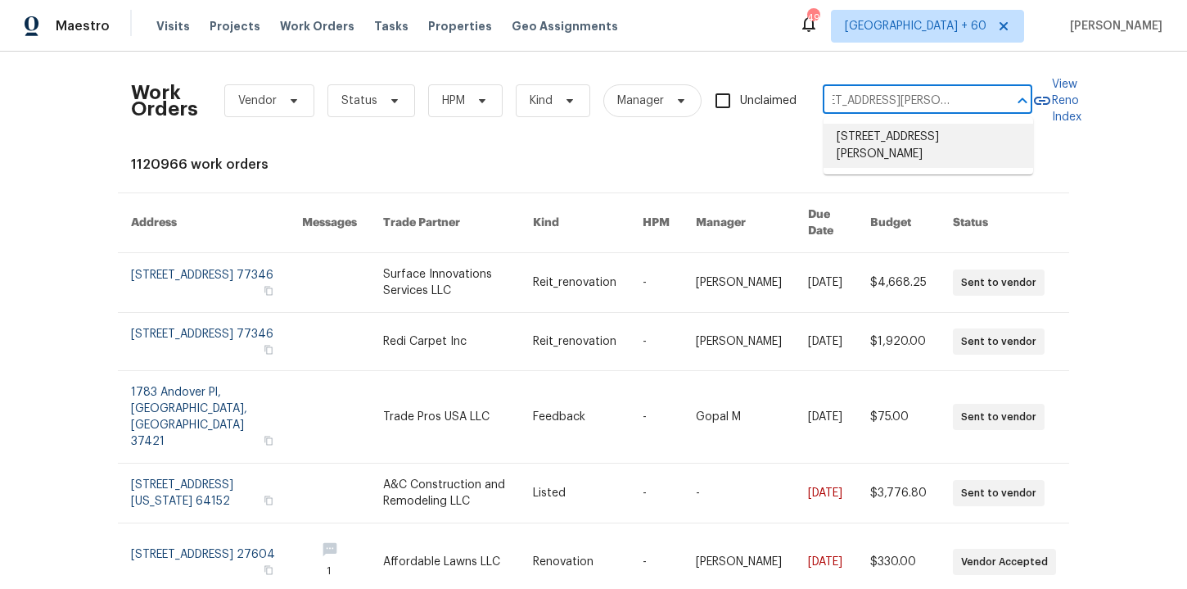
click at [903, 165] on li "6041 Misty Way Ln, Charlotte, NC 28212" at bounding box center [928, 146] width 210 height 44
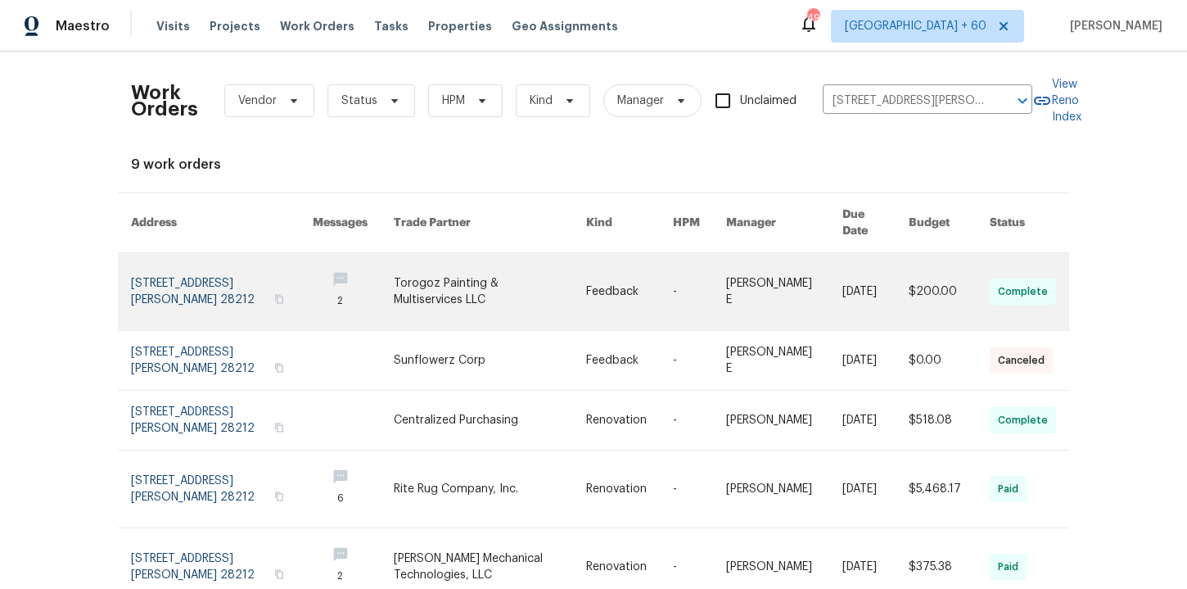
click at [176, 269] on link at bounding box center [222, 291] width 182 height 77
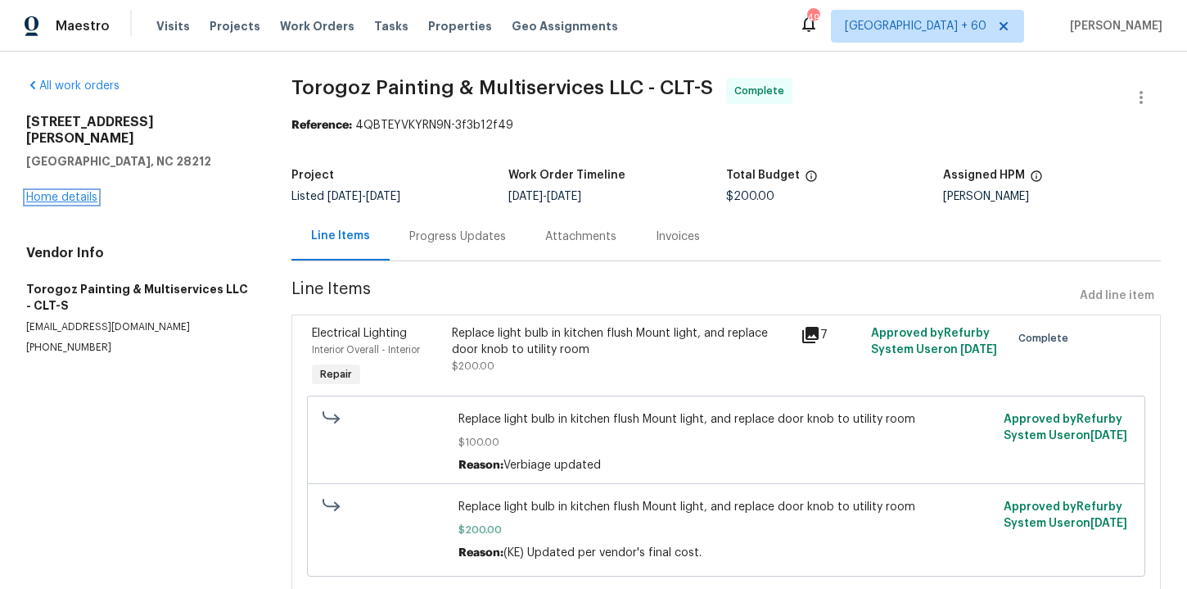
click at [80, 192] on link "Home details" at bounding box center [61, 197] width 71 height 11
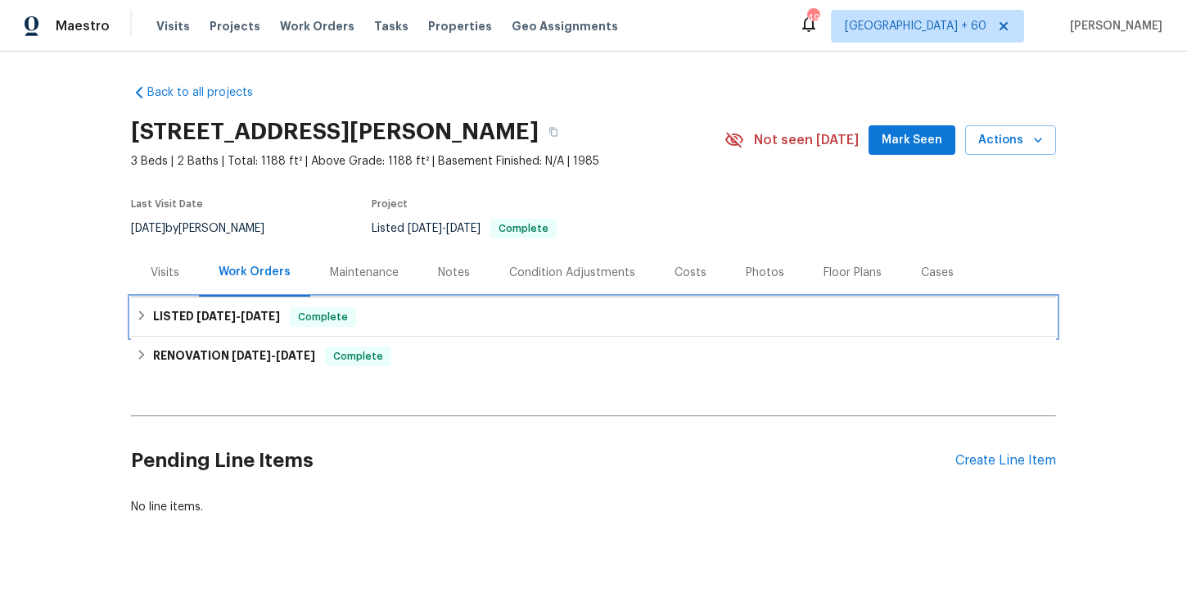
click at [401, 313] on div "LISTED 9/19/25 - 9/22/25 Complete" at bounding box center [593, 317] width 915 height 20
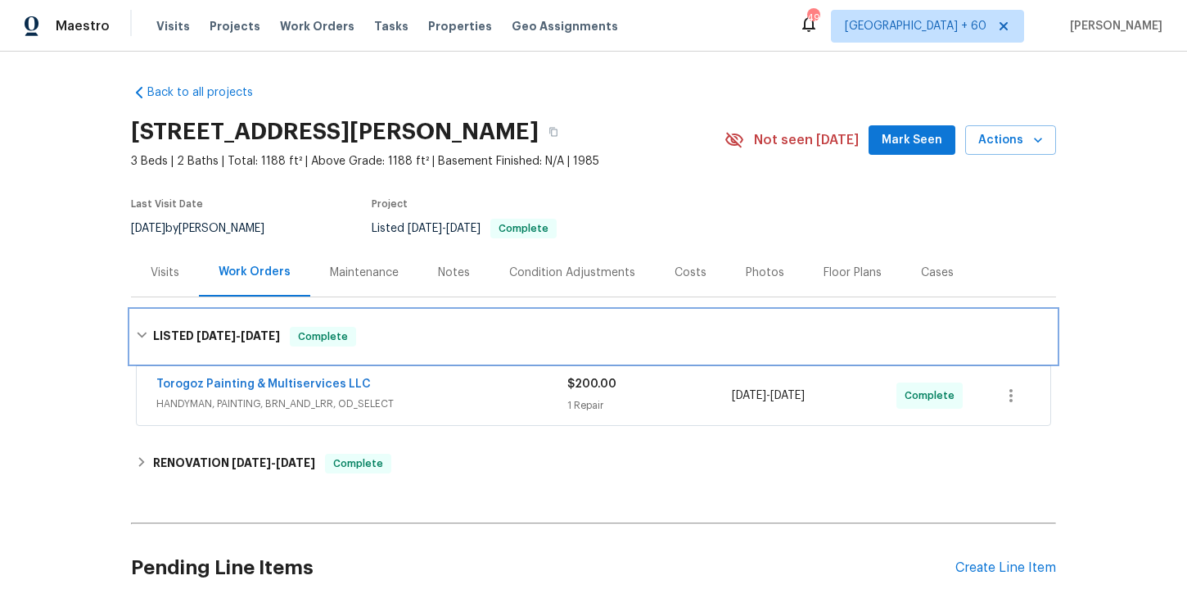
scroll to position [145, 0]
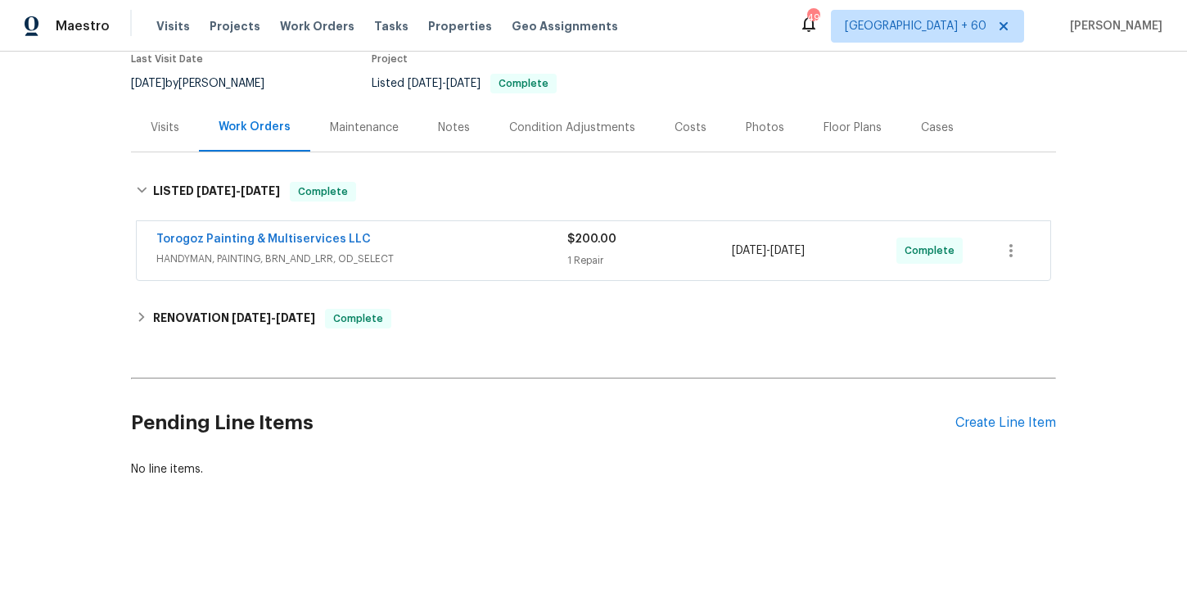
click at [426, 255] on span "HANDYMAN, PAINTING, BRN_AND_LRR, OD_SELECT" at bounding box center [361, 258] width 411 height 16
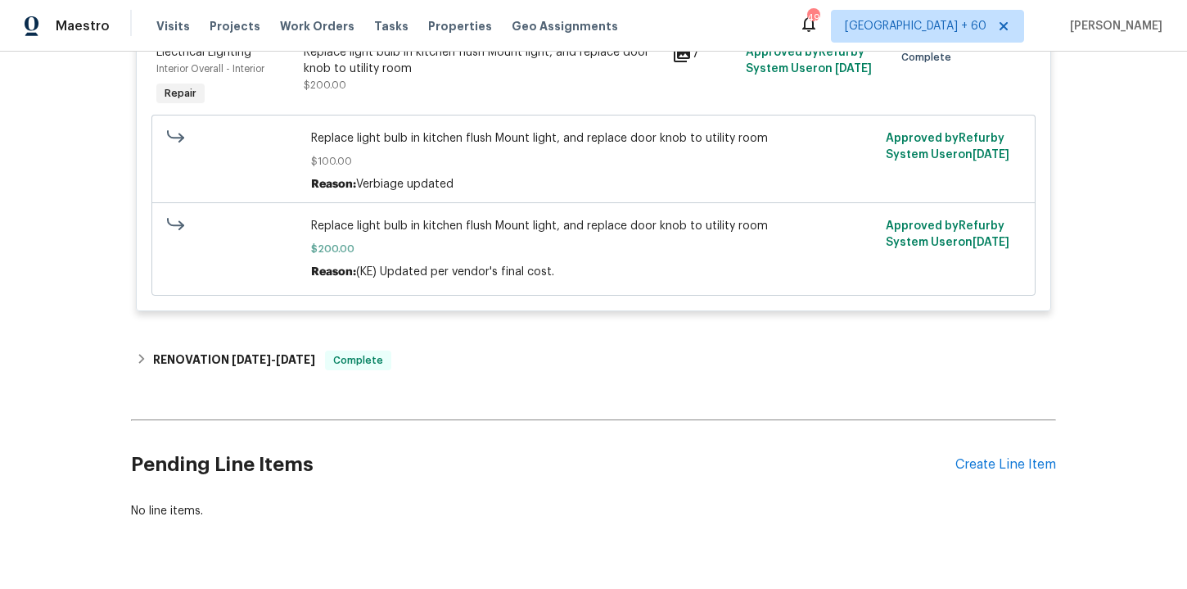
scroll to position [435, 0]
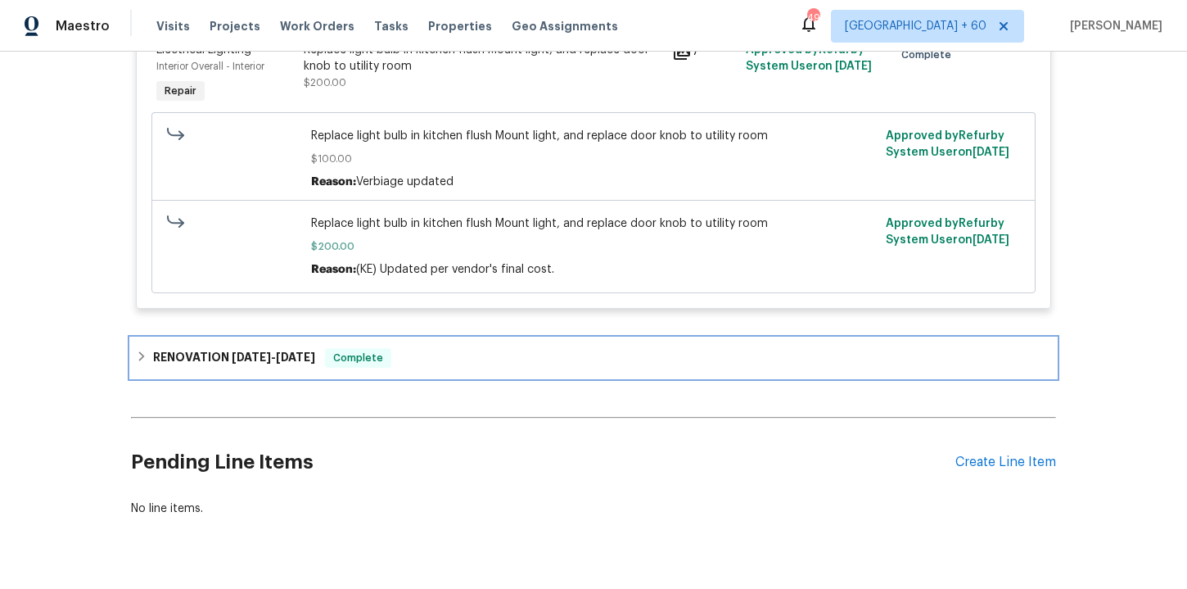
click at [453, 354] on div "RENOVATION 4/29/25 - 5/31/25 Complete" at bounding box center [593, 358] width 915 height 20
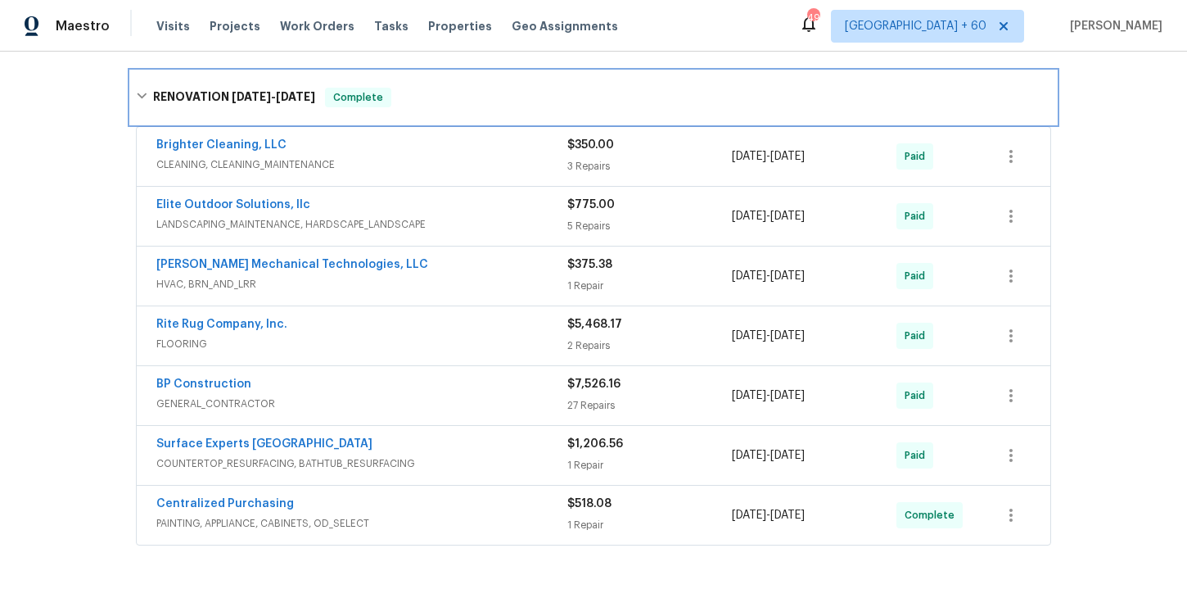
scroll to position [709, 0]
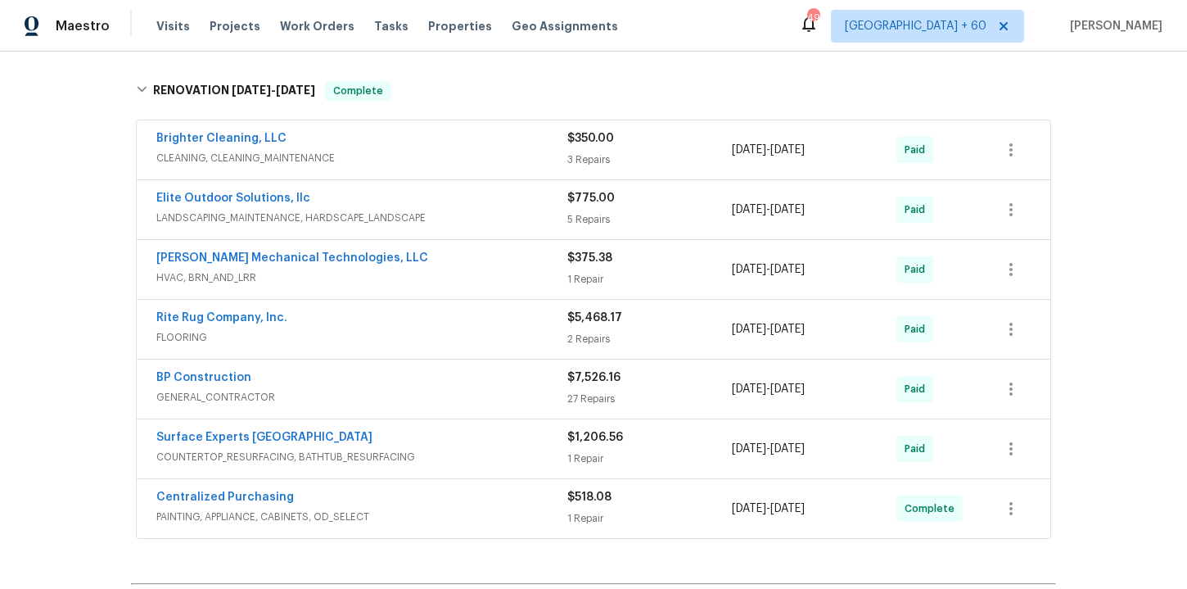
click at [425, 308] on div "Rite Rug Company, Inc. FLOORING $5,468.17 2 Repairs 4/29/2025 - 5/24/2025 Paid" at bounding box center [593, 329] width 913 height 59
click at [462, 272] on span "HVAC, BRN_AND_LRR" at bounding box center [361, 277] width 411 height 16
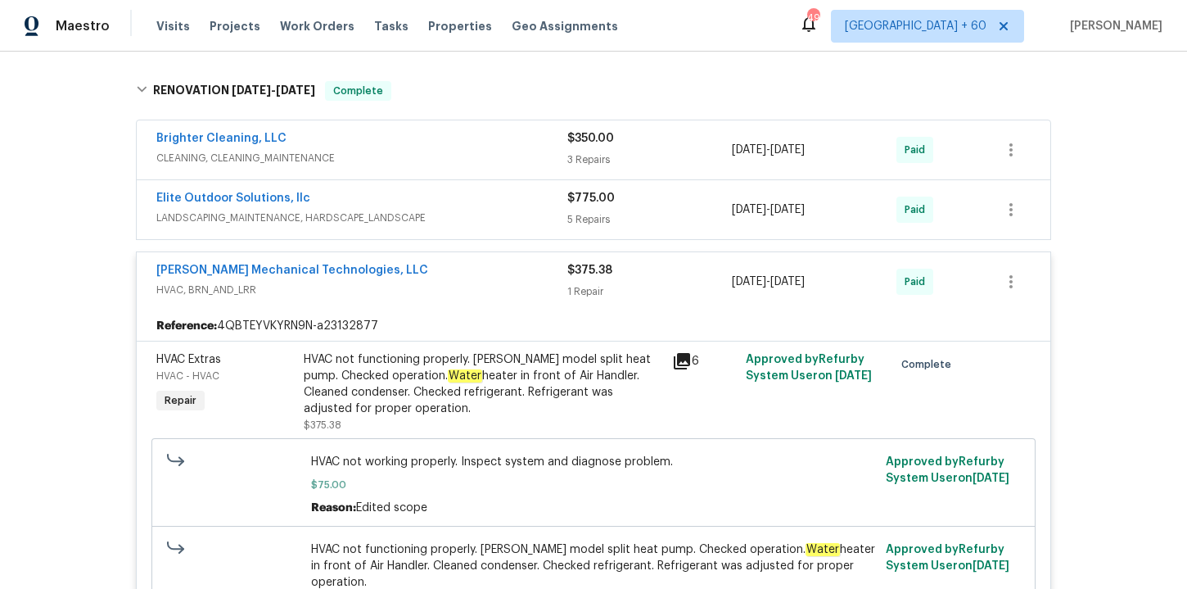
click at [450, 213] on span "LANDSCAPING_MAINTENANCE, HARDSCAPE_LANDSCAPE" at bounding box center [361, 218] width 411 height 16
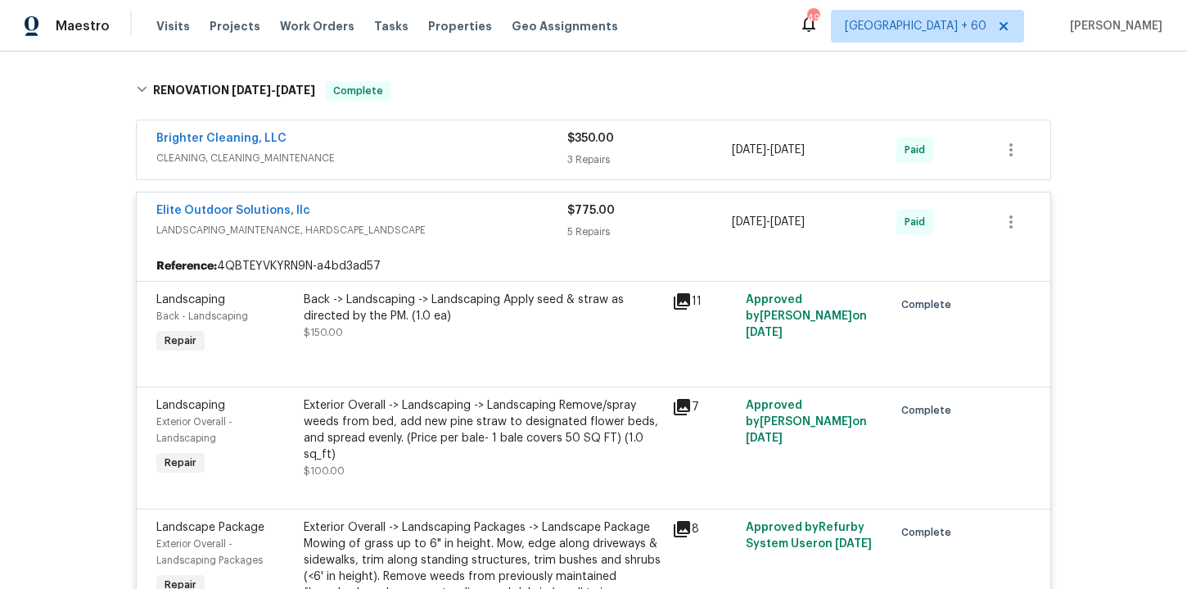
click at [431, 151] on span "CLEANING, CLEANING_MAINTENANCE" at bounding box center [361, 158] width 411 height 16
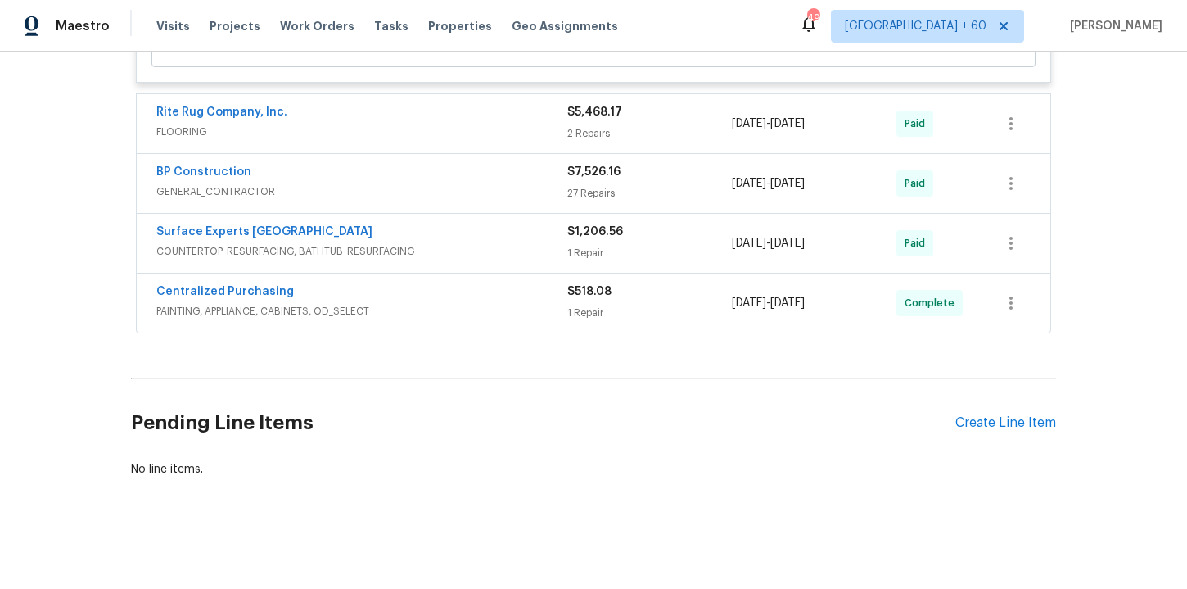
scroll to position [2983, 0]
click at [476, 238] on div "Surface Experts South Charlotte" at bounding box center [361, 233] width 411 height 20
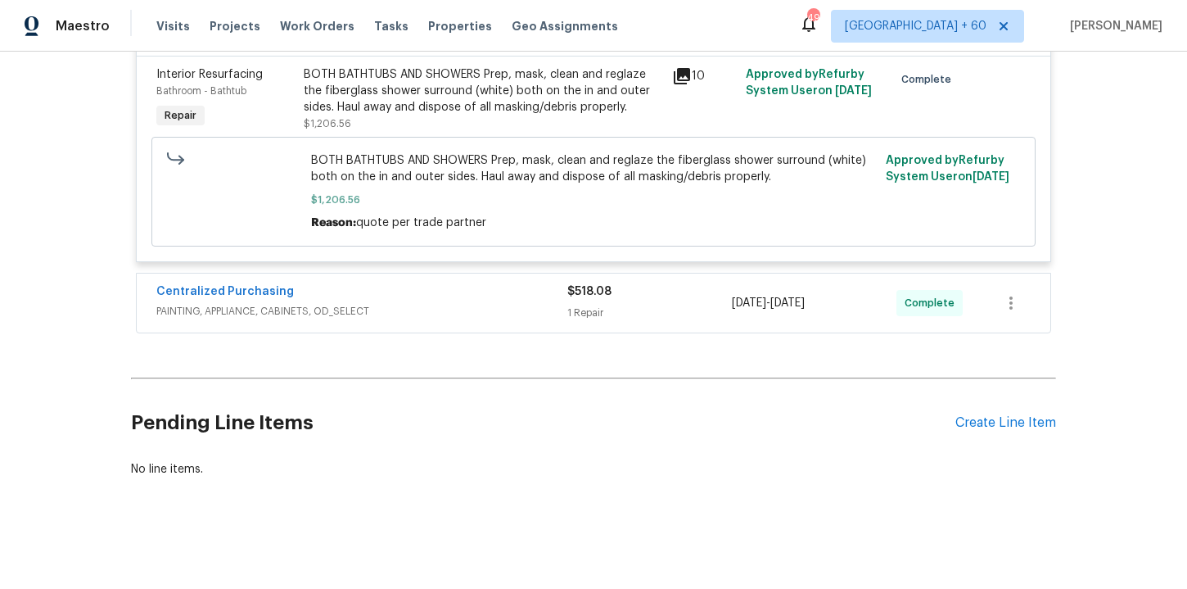
scroll to position [3244, 0]
click at [440, 318] on span "PAINTING, APPLIANCE, CABINETS, OD_SELECT" at bounding box center [361, 311] width 411 height 16
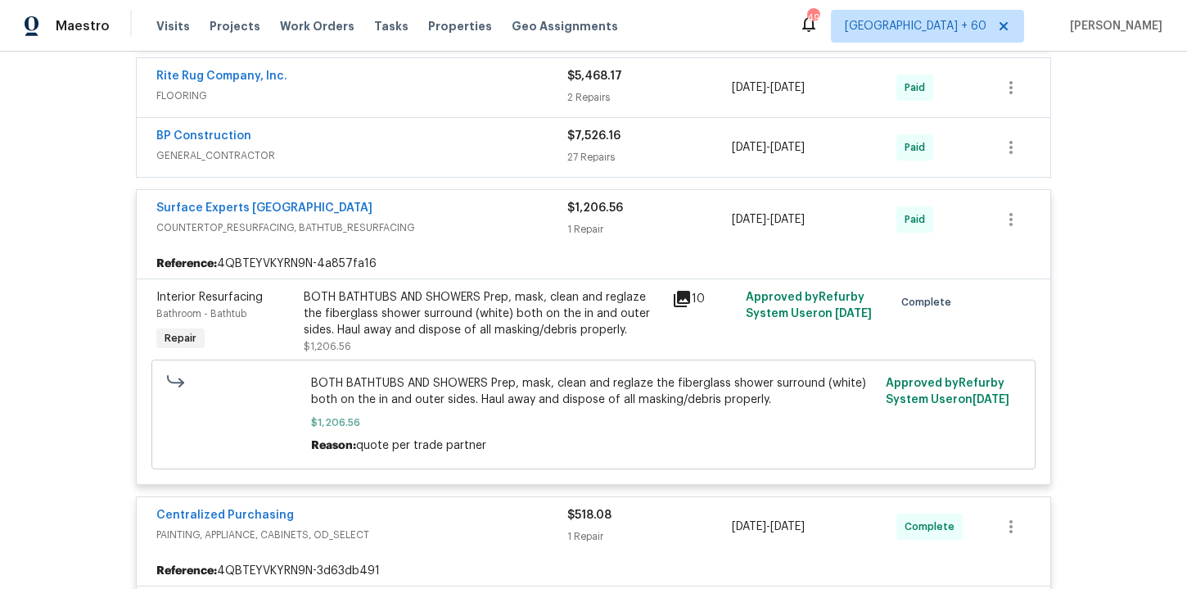
scroll to position [2855, 0]
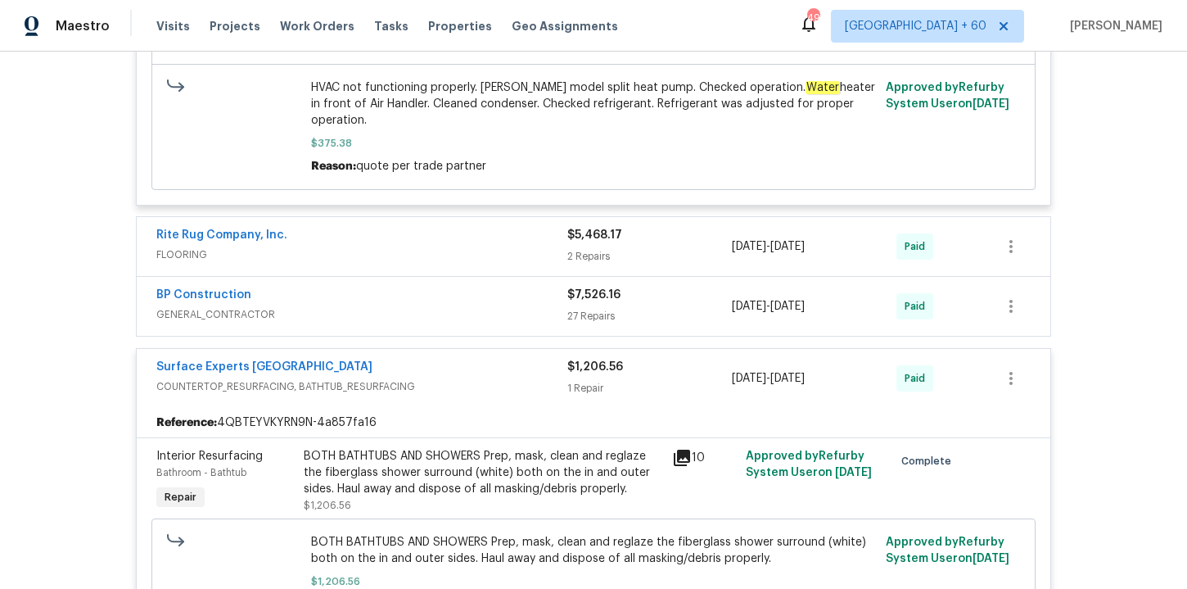
click at [431, 316] on span "GENERAL_CONTRACTOR" at bounding box center [361, 314] width 411 height 16
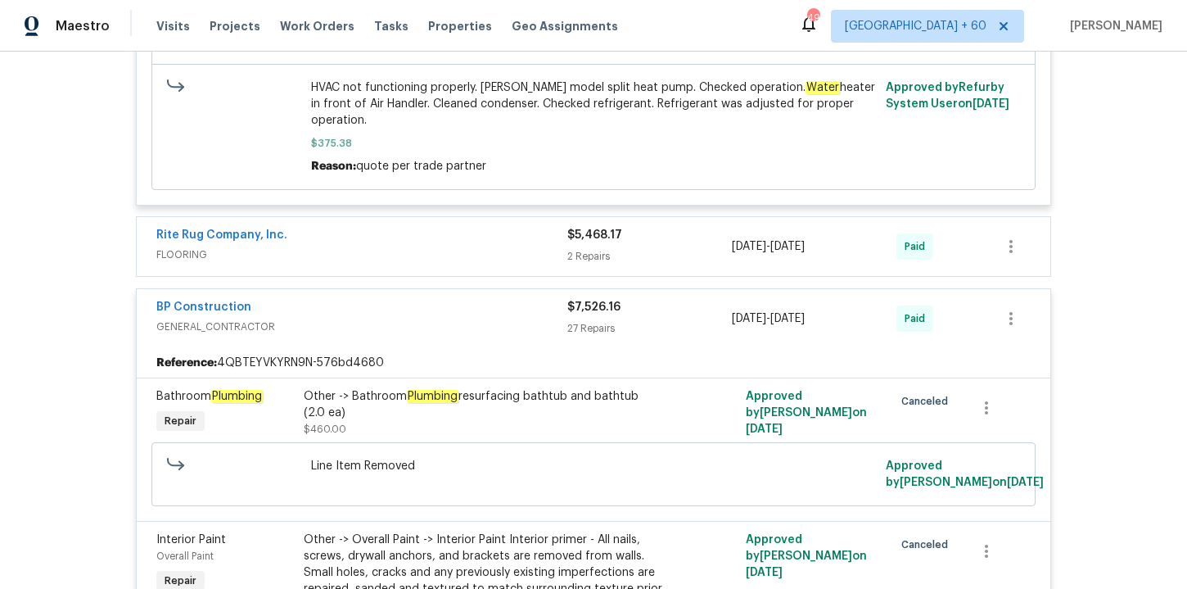
click at [422, 257] on span "FLOORING" at bounding box center [361, 254] width 411 height 16
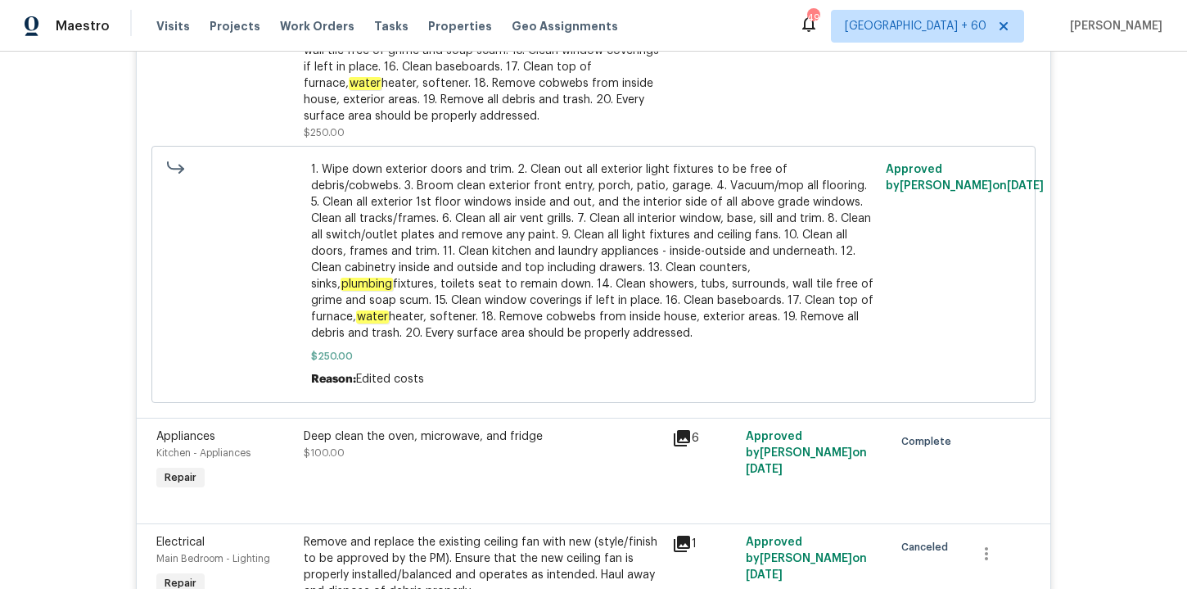
scroll to position [1373, 0]
